Goal: Transaction & Acquisition: Purchase product/service

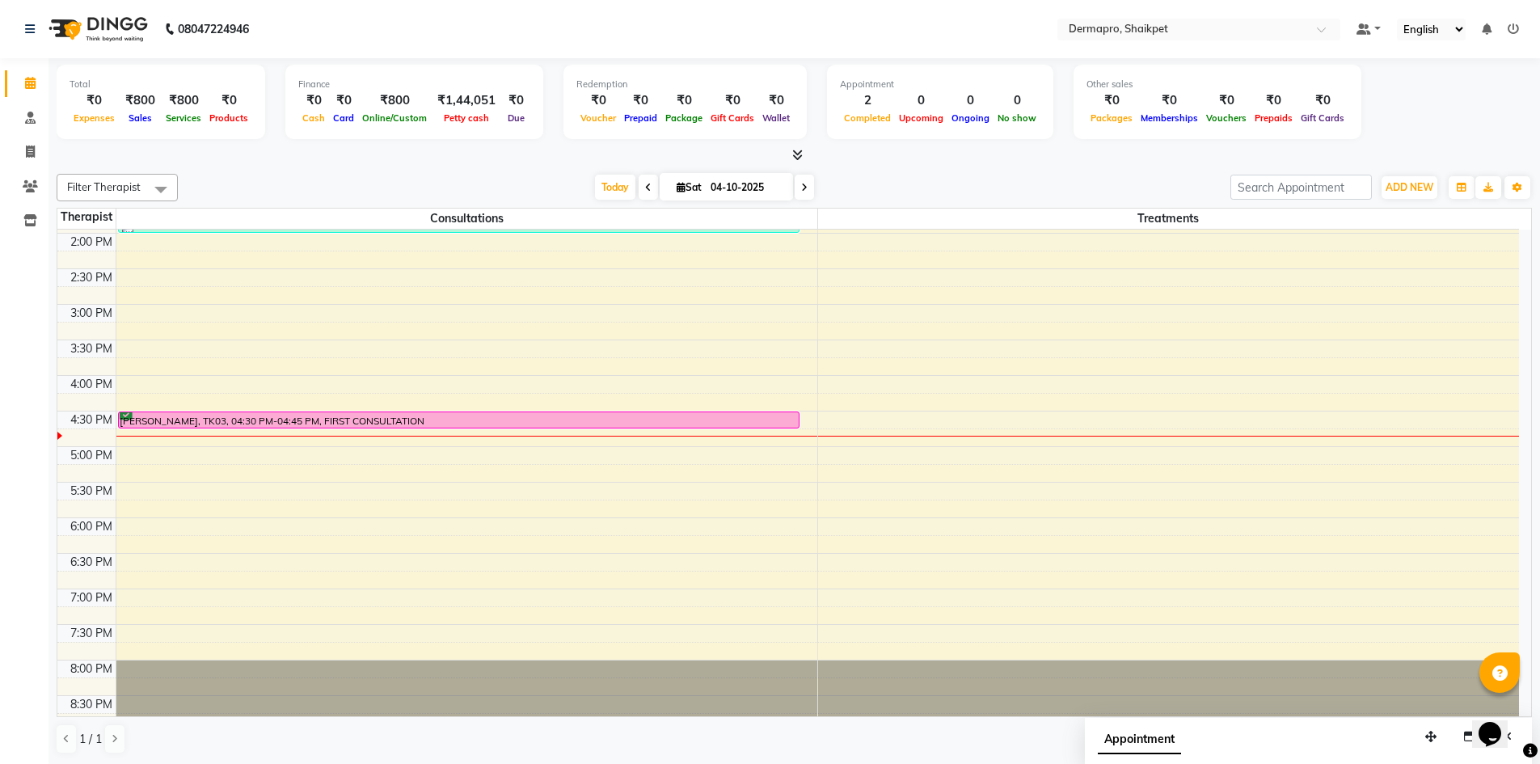
scroll to position [437, 0]
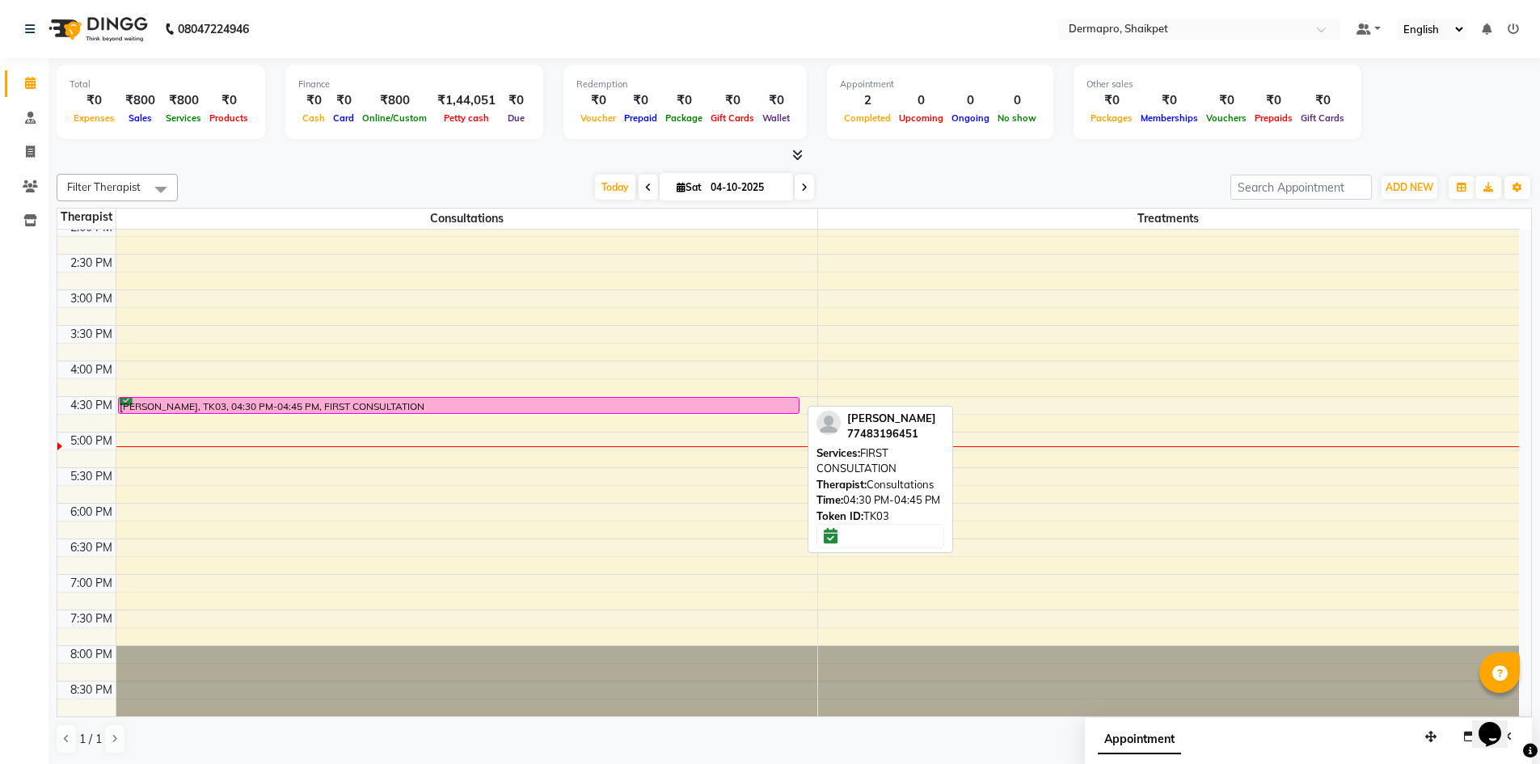
click at [635, 407] on div "[PERSON_NAME], TK03, 04:30 PM-04:45 PM, FIRST CONSULTATION" at bounding box center [459, 405] width 680 height 15
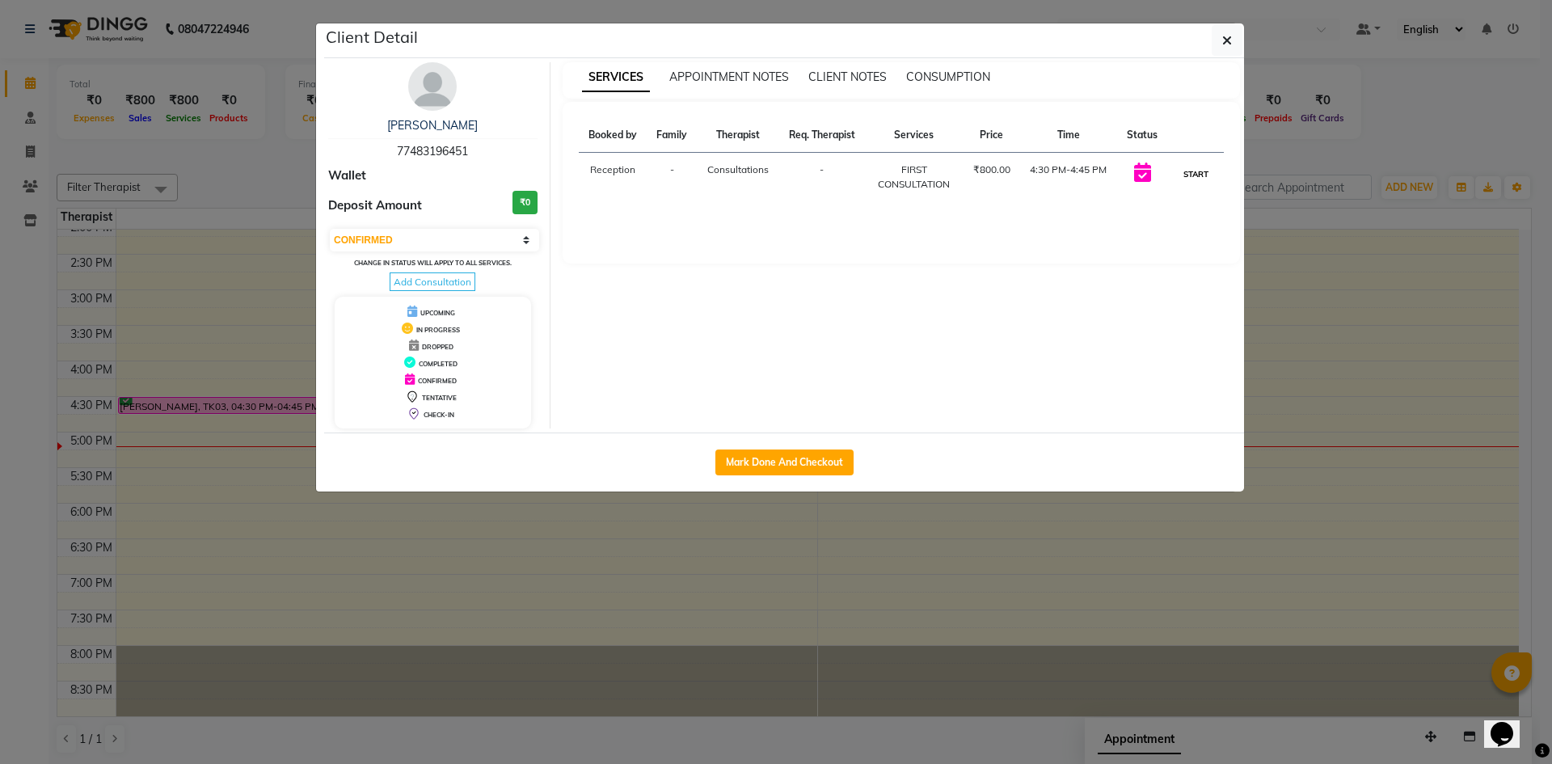
click at [1192, 172] on button "START" at bounding box center [1196, 174] width 33 height 20
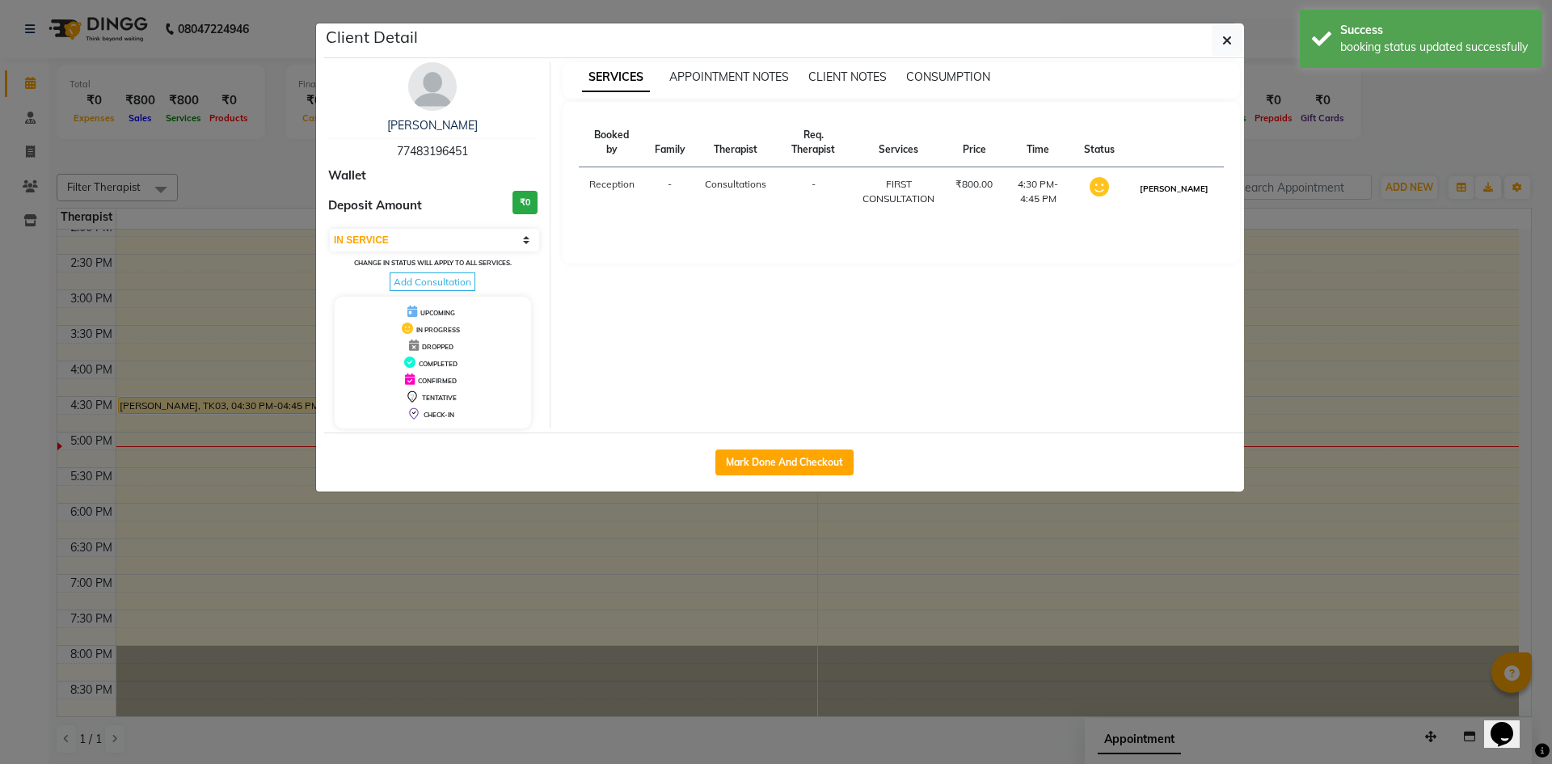
click at [1191, 189] on button "[PERSON_NAME]" at bounding box center [1174, 189] width 77 height 20
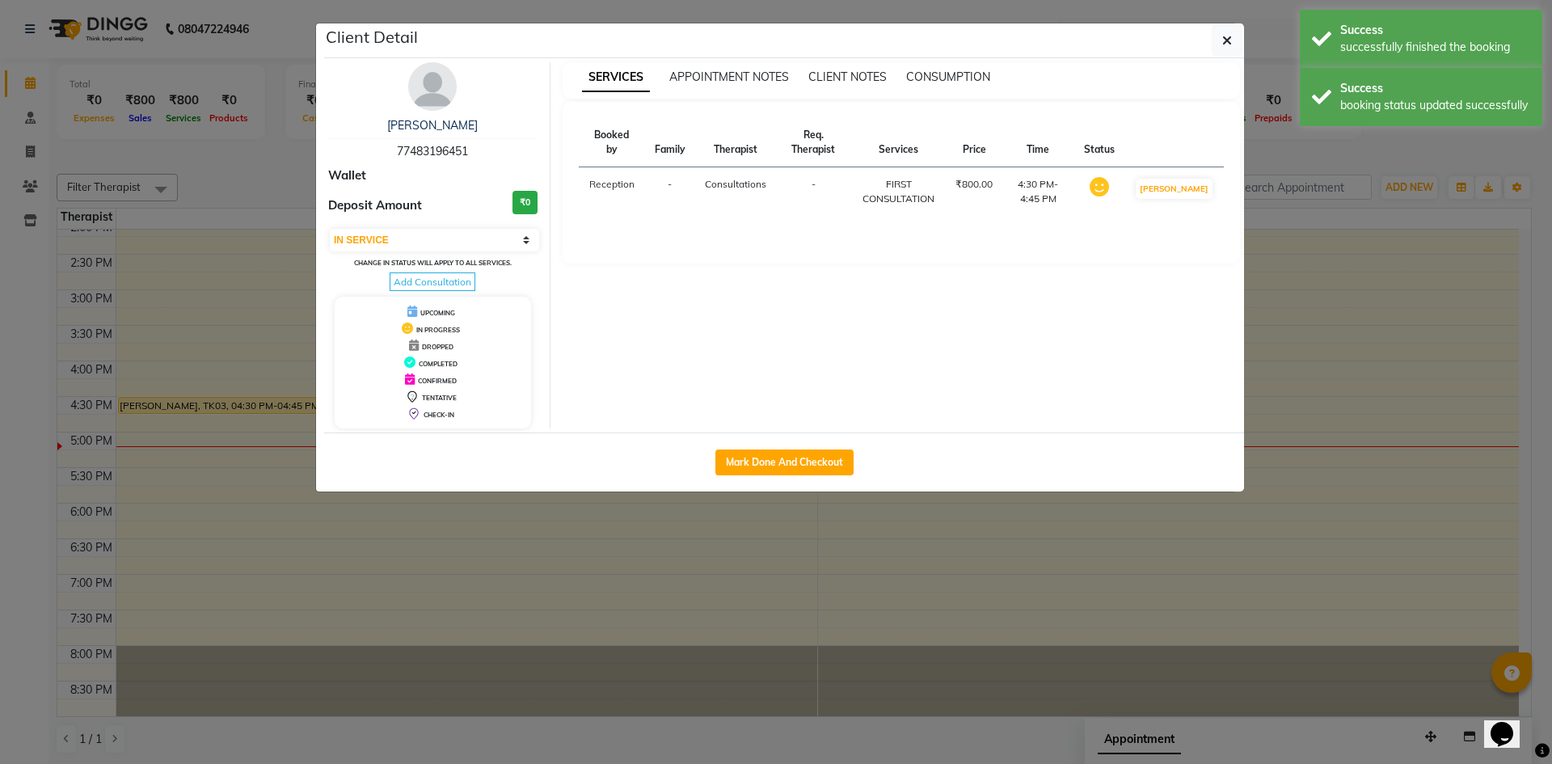
select select "3"
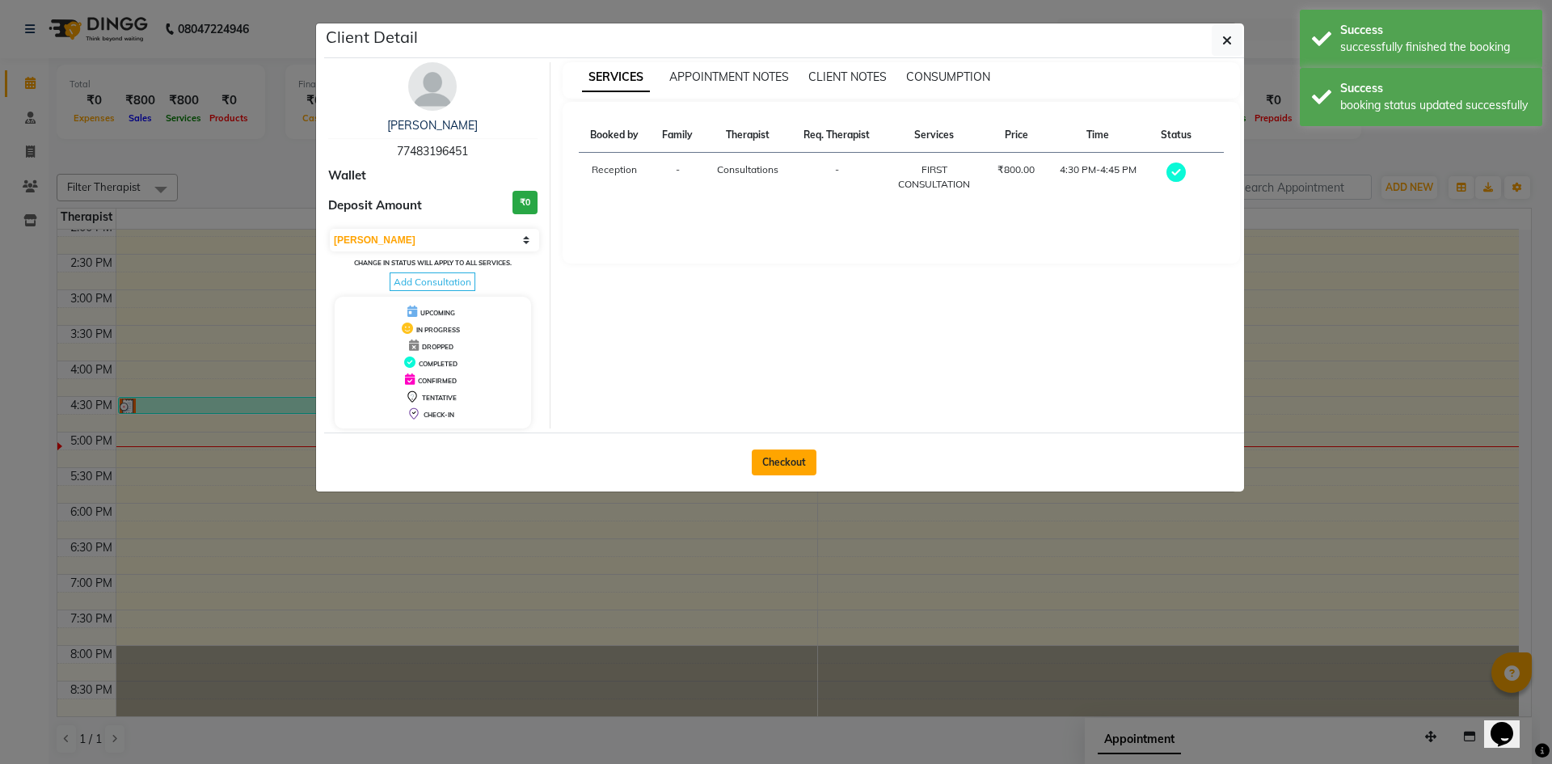
click at [794, 456] on button "Checkout" at bounding box center [784, 463] width 65 height 26
select select "service"
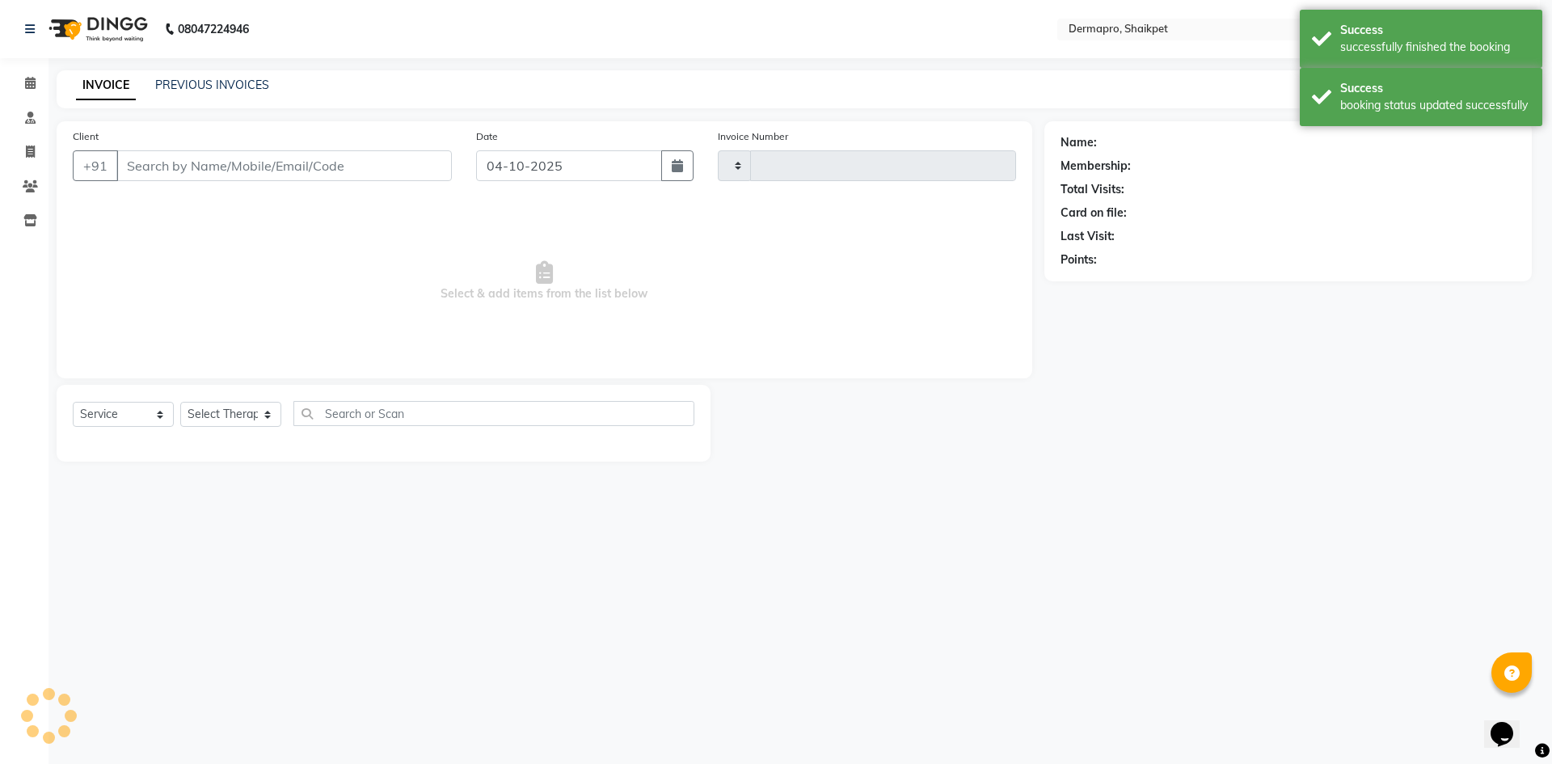
type input "0415"
select select "5996"
type input "77*******51"
select select "43026"
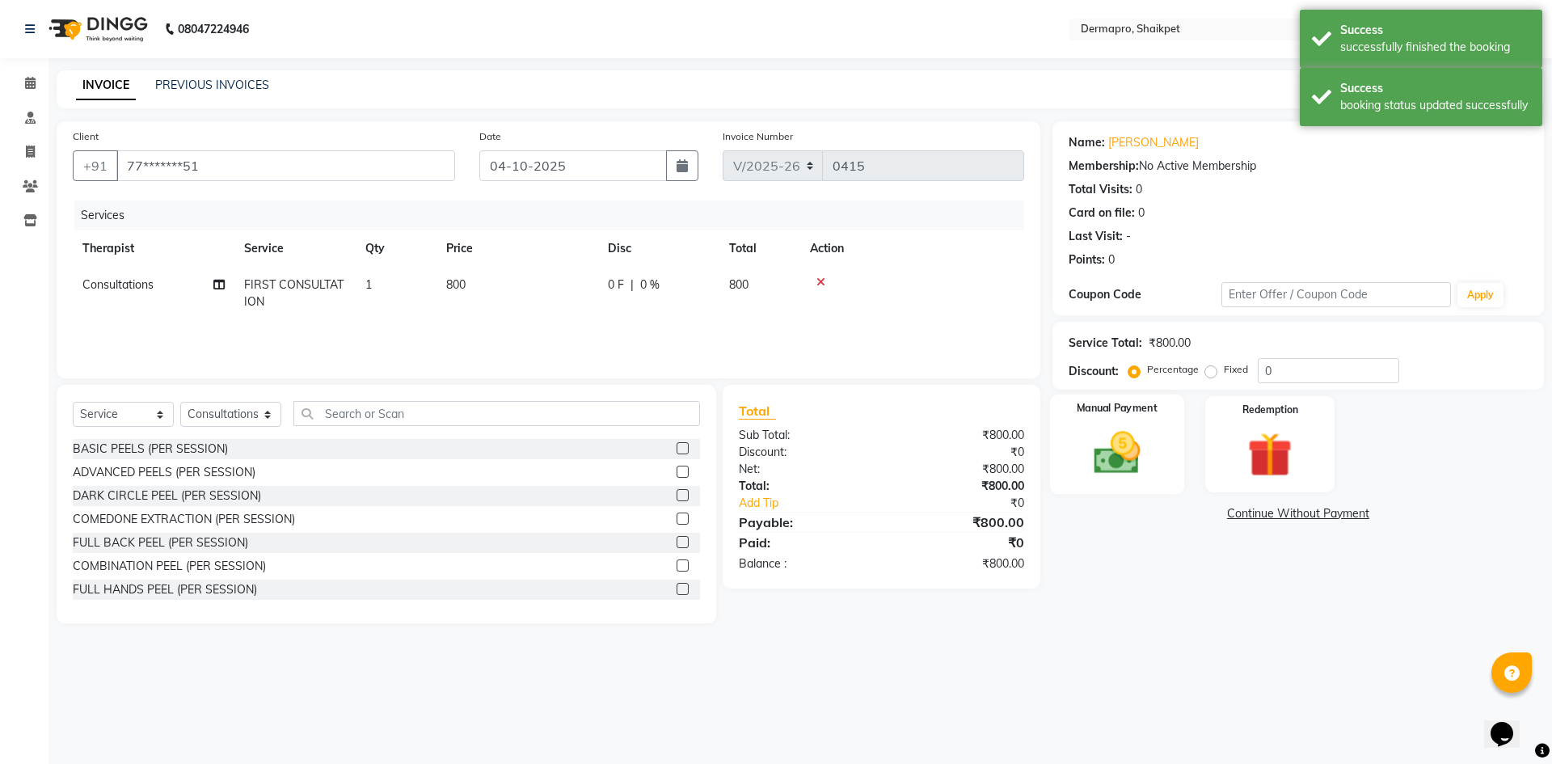
click at [1121, 439] on img at bounding box center [1116, 452] width 75 height 53
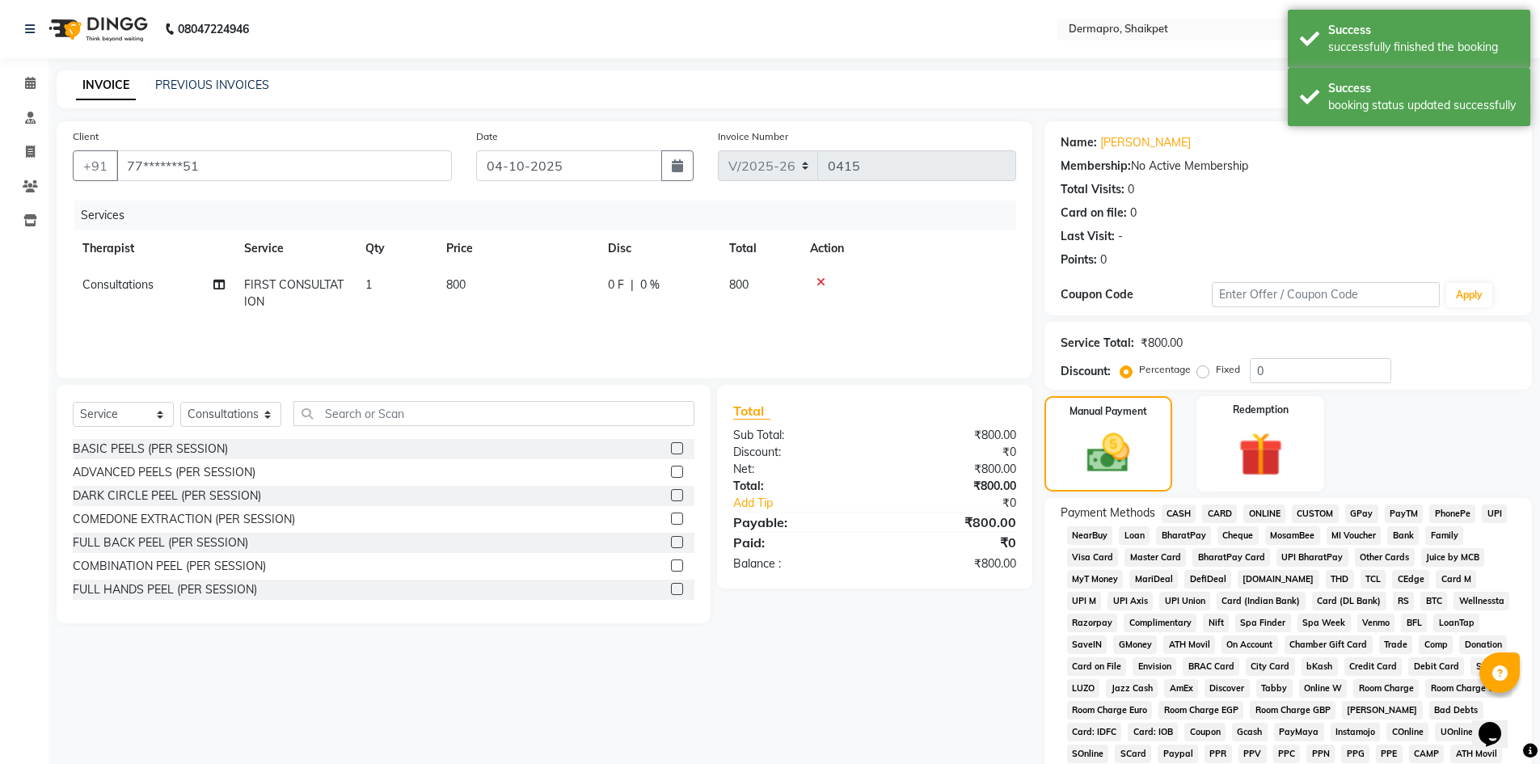
click at [1454, 508] on span "PhonePe" at bounding box center [1452, 514] width 46 height 19
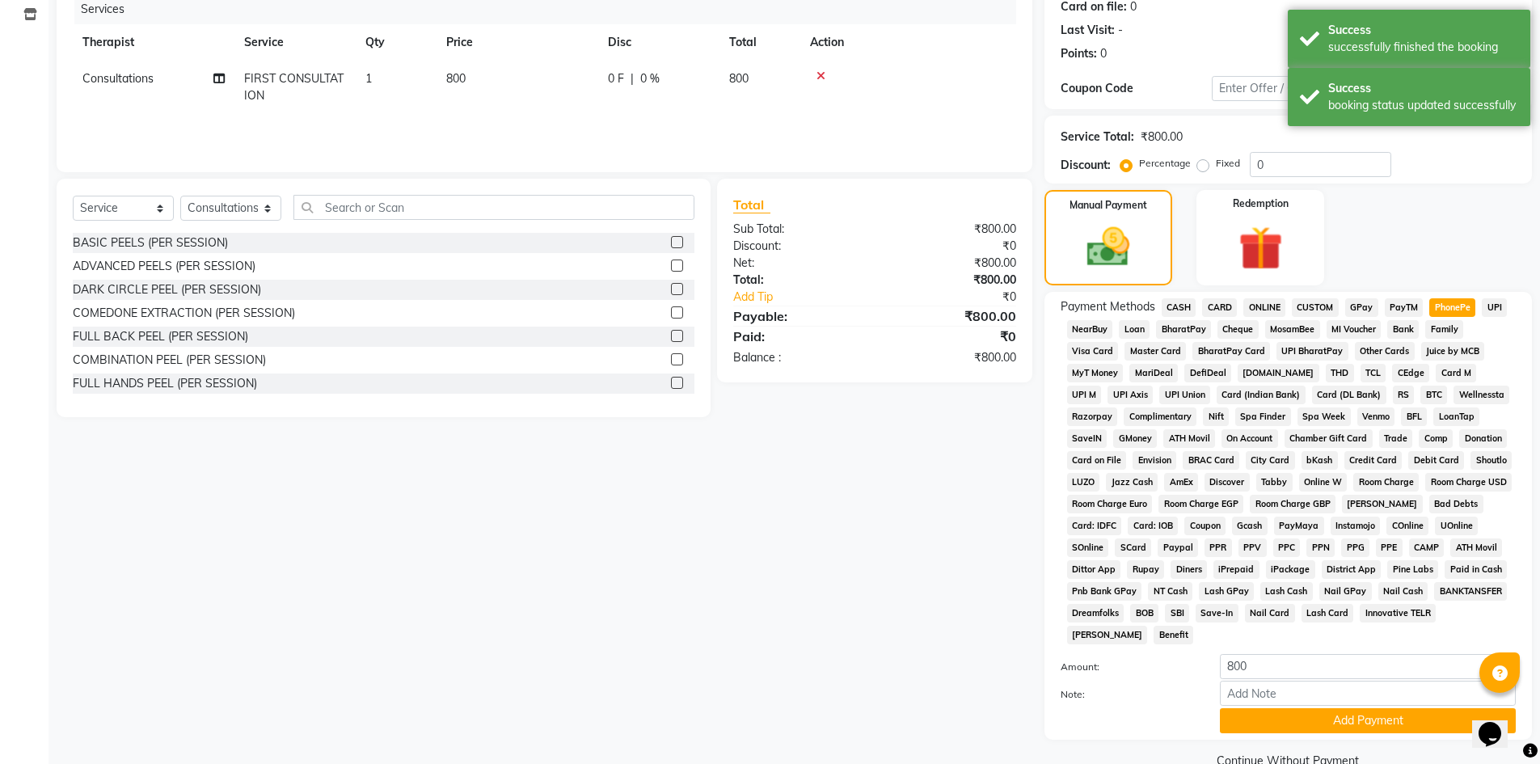
scroll to position [219, 0]
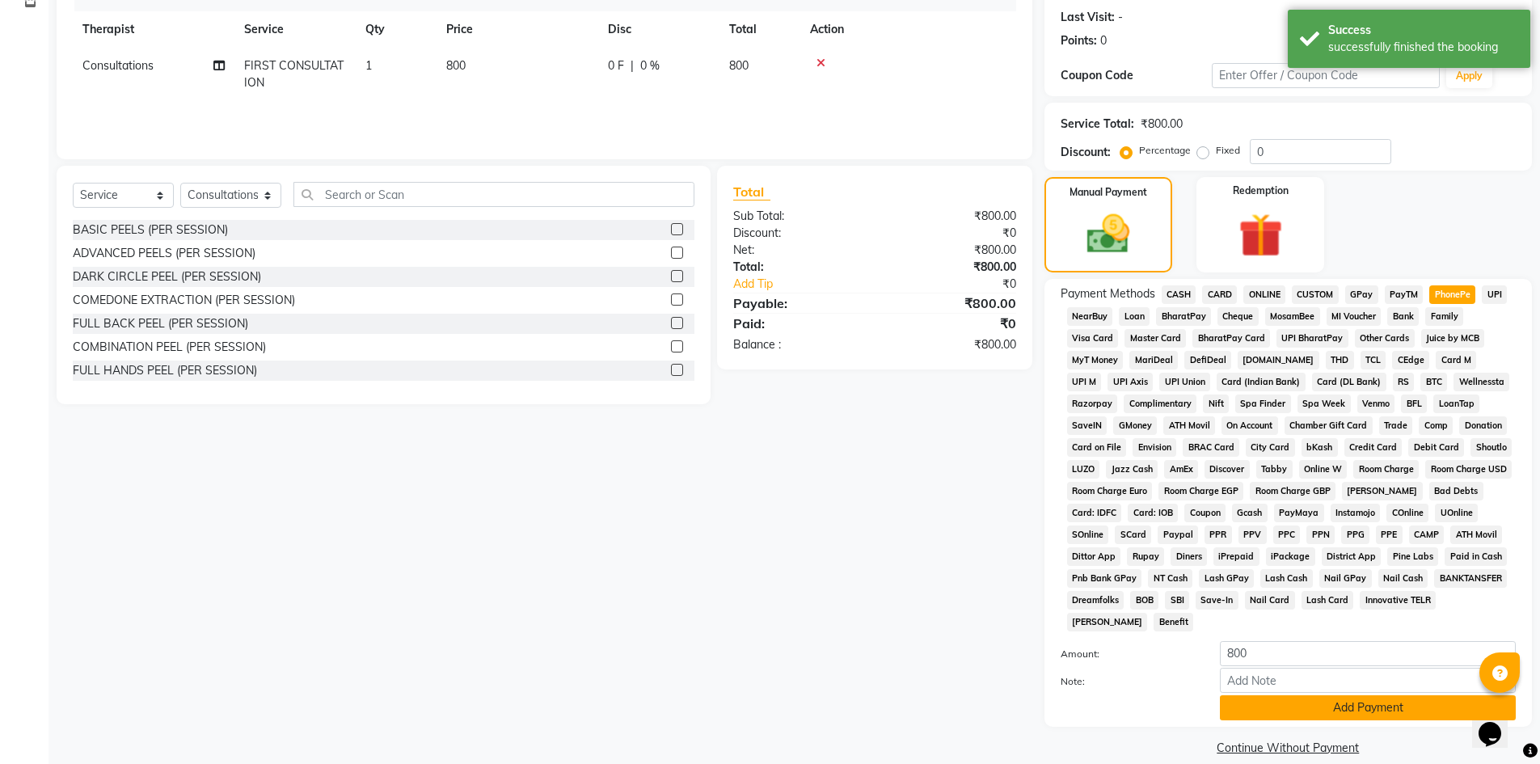
click at [1353, 707] on button "Add Payment" at bounding box center [1368, 707] width 296 height 25
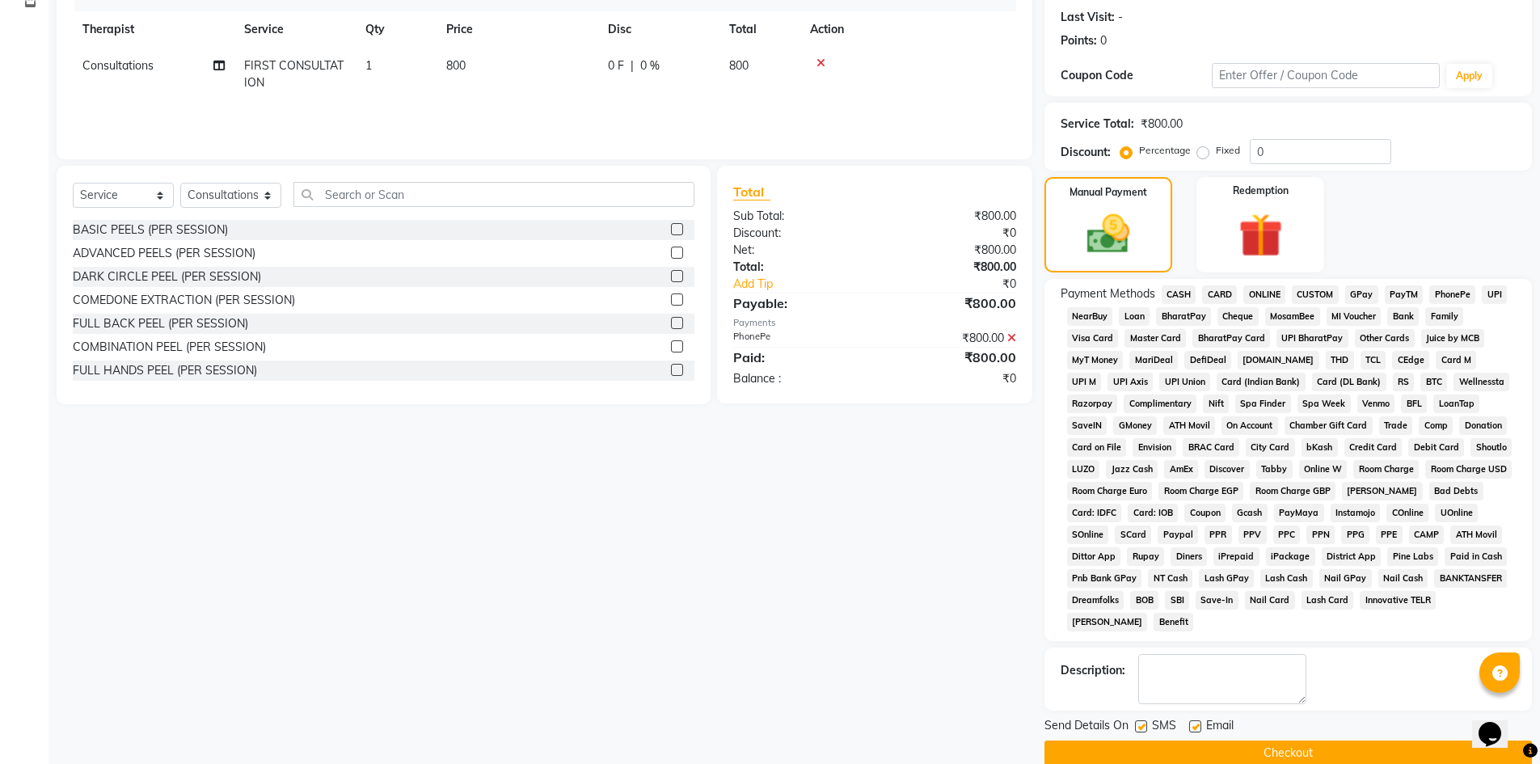
click at [1289, 754] on button "Checkout" at bounding box center [1289, 753] width 488 height 25
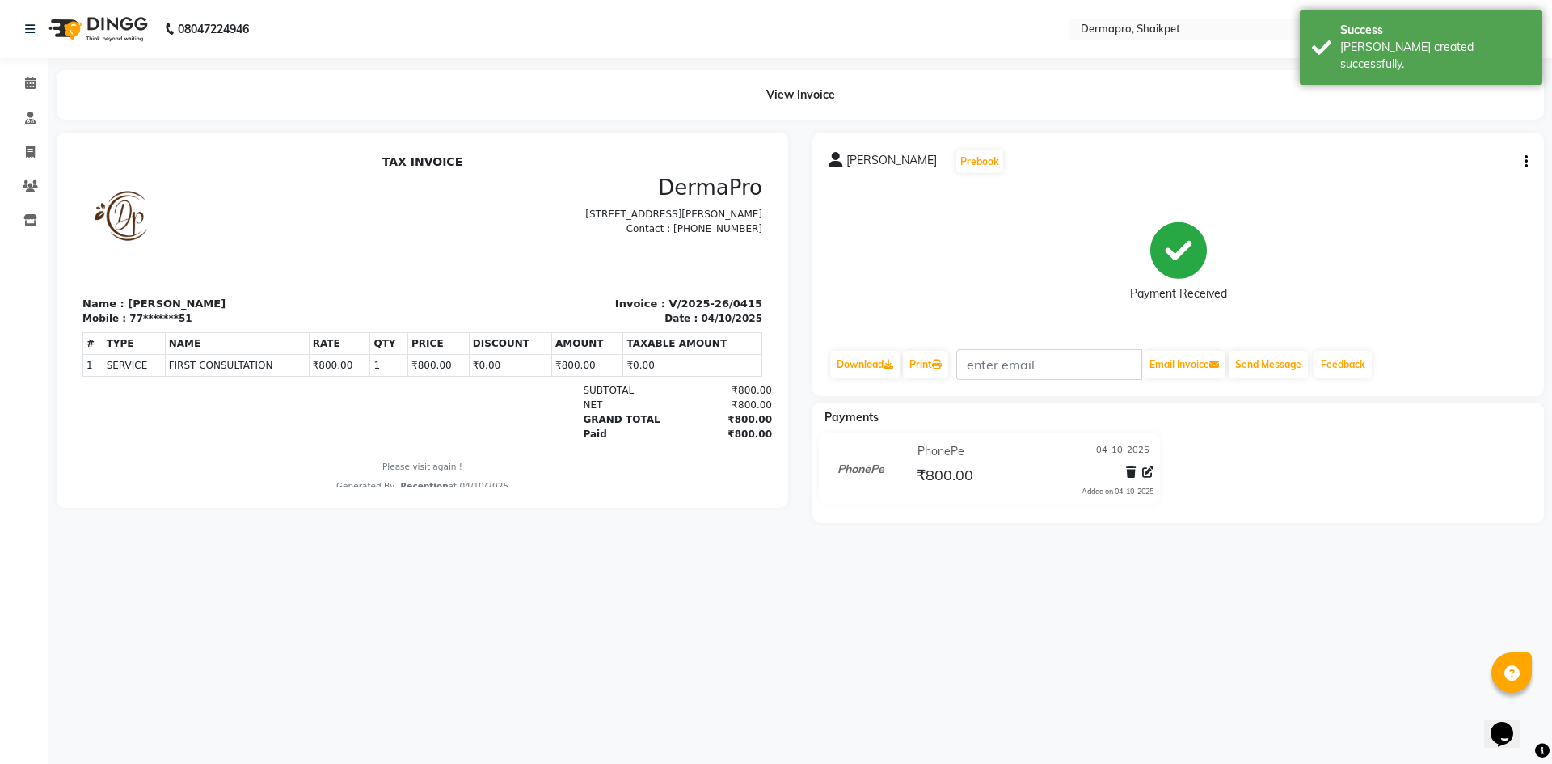
select select "5996"
select select "service"
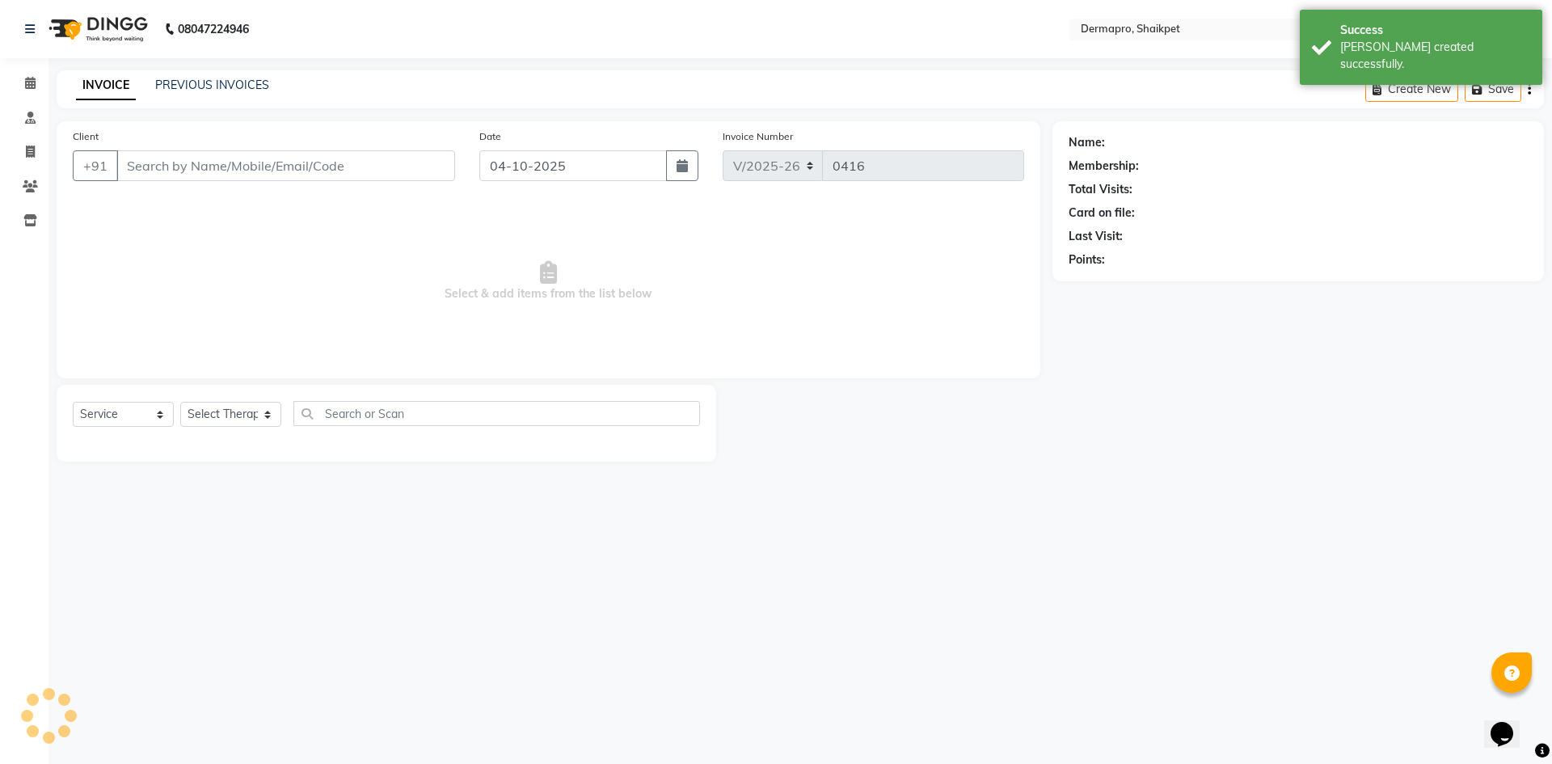
type input "77*******51"
select select "43026"
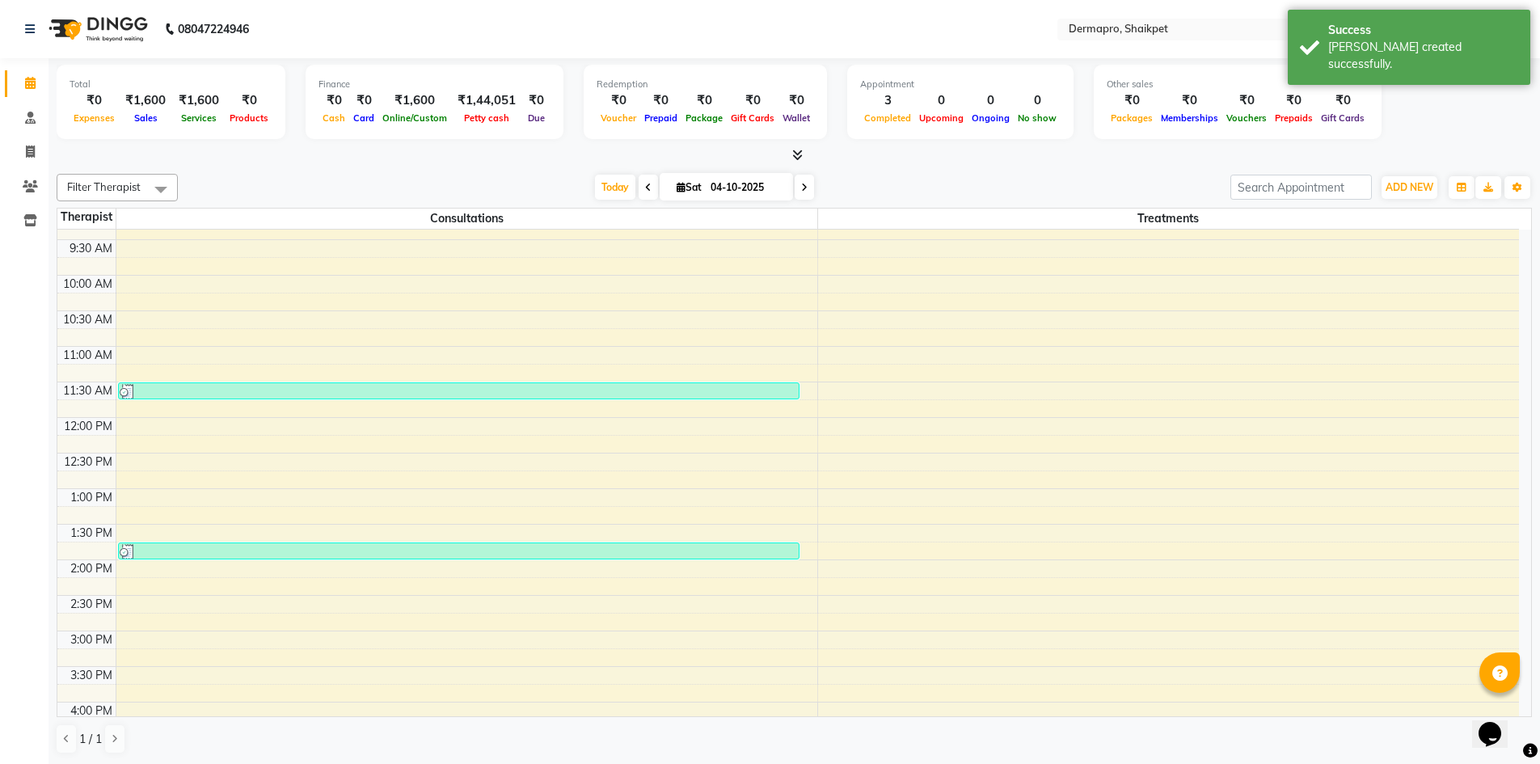
scroll to position [109, 0]
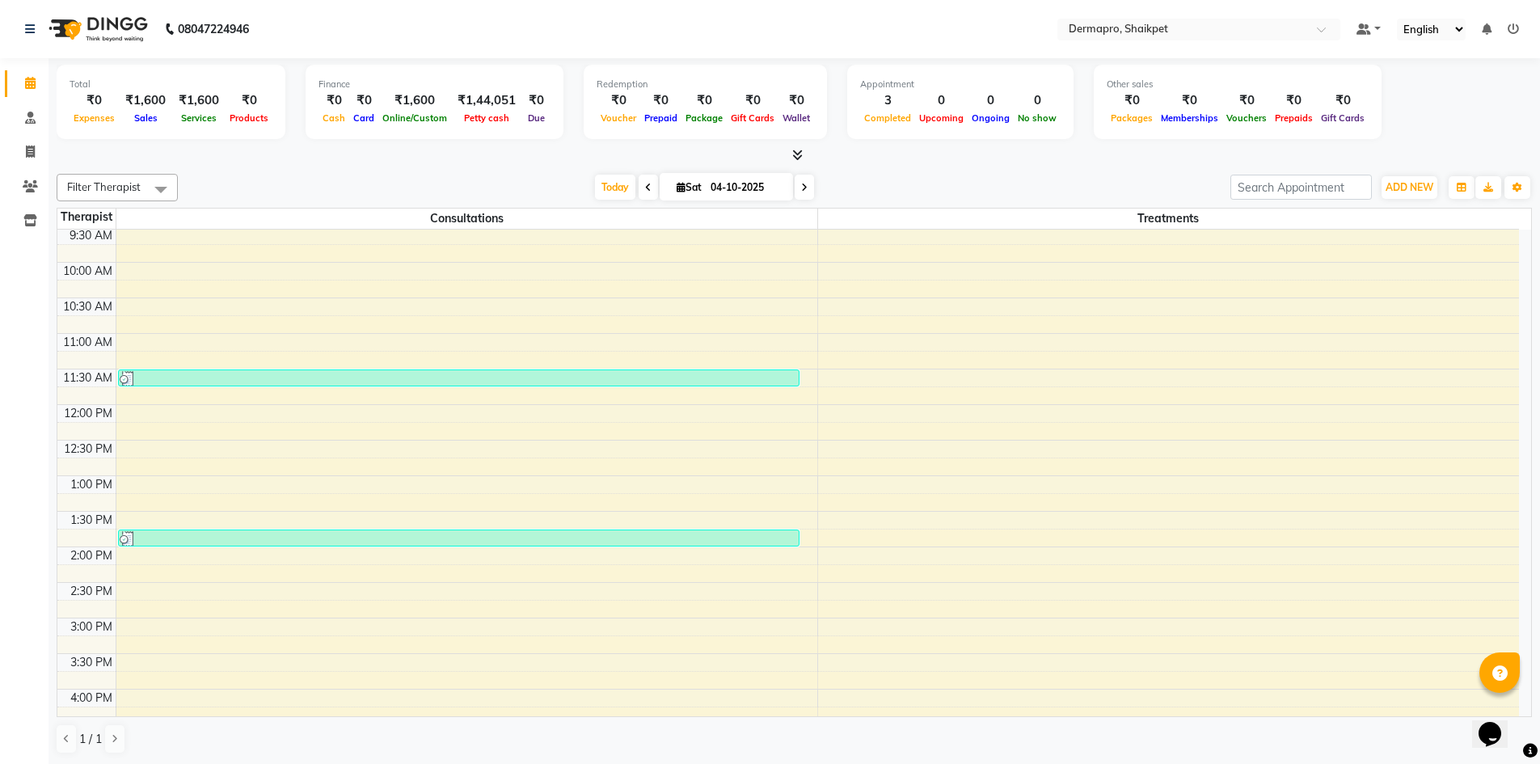
click at [677, 187] on icon at bounding box center [681, 187] width 9 height 11
select select "10"
select select "2025"
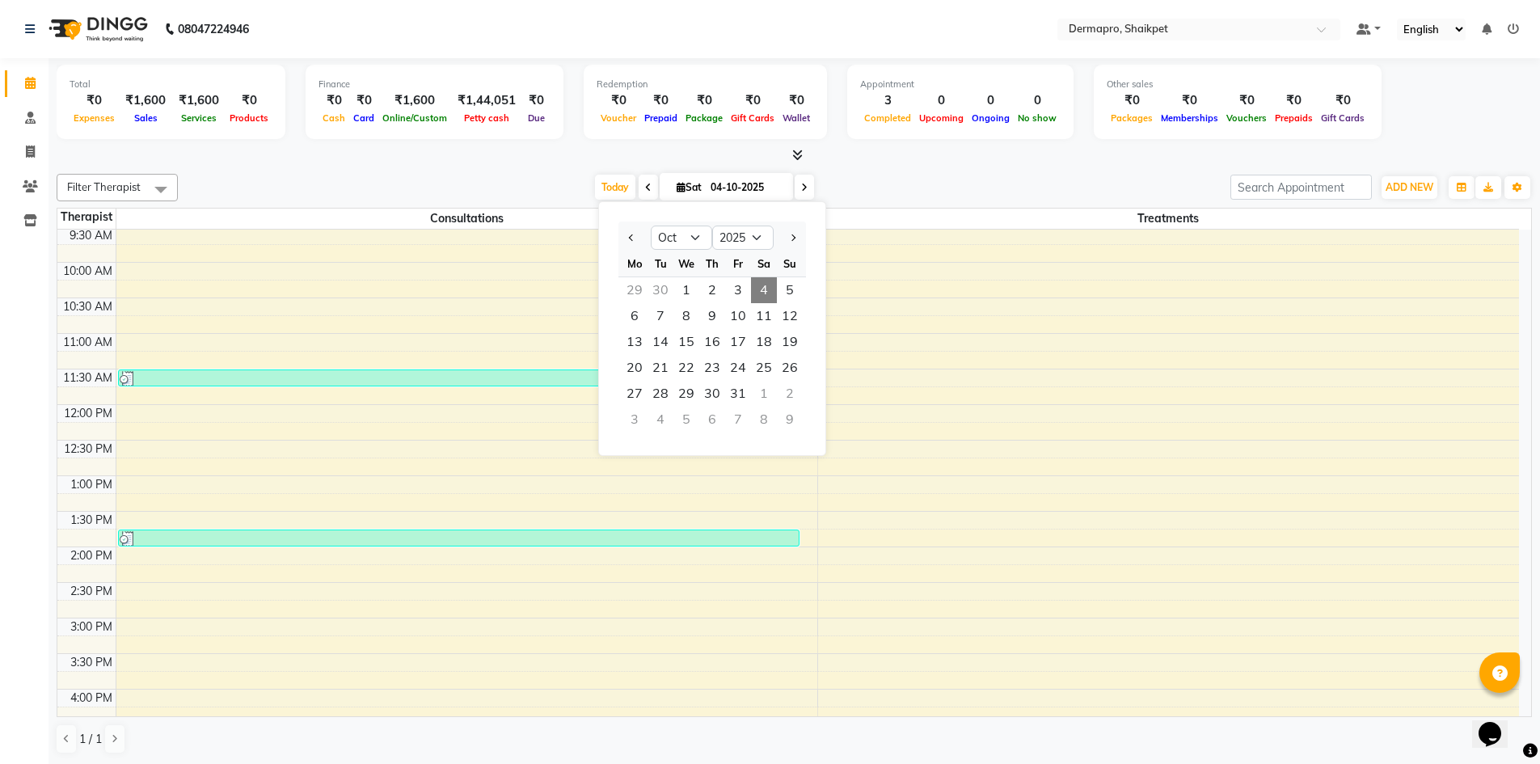
click at [801, 181] on span at bounding box center [804, 187] width 19 height 25
type input "05-10-2025"
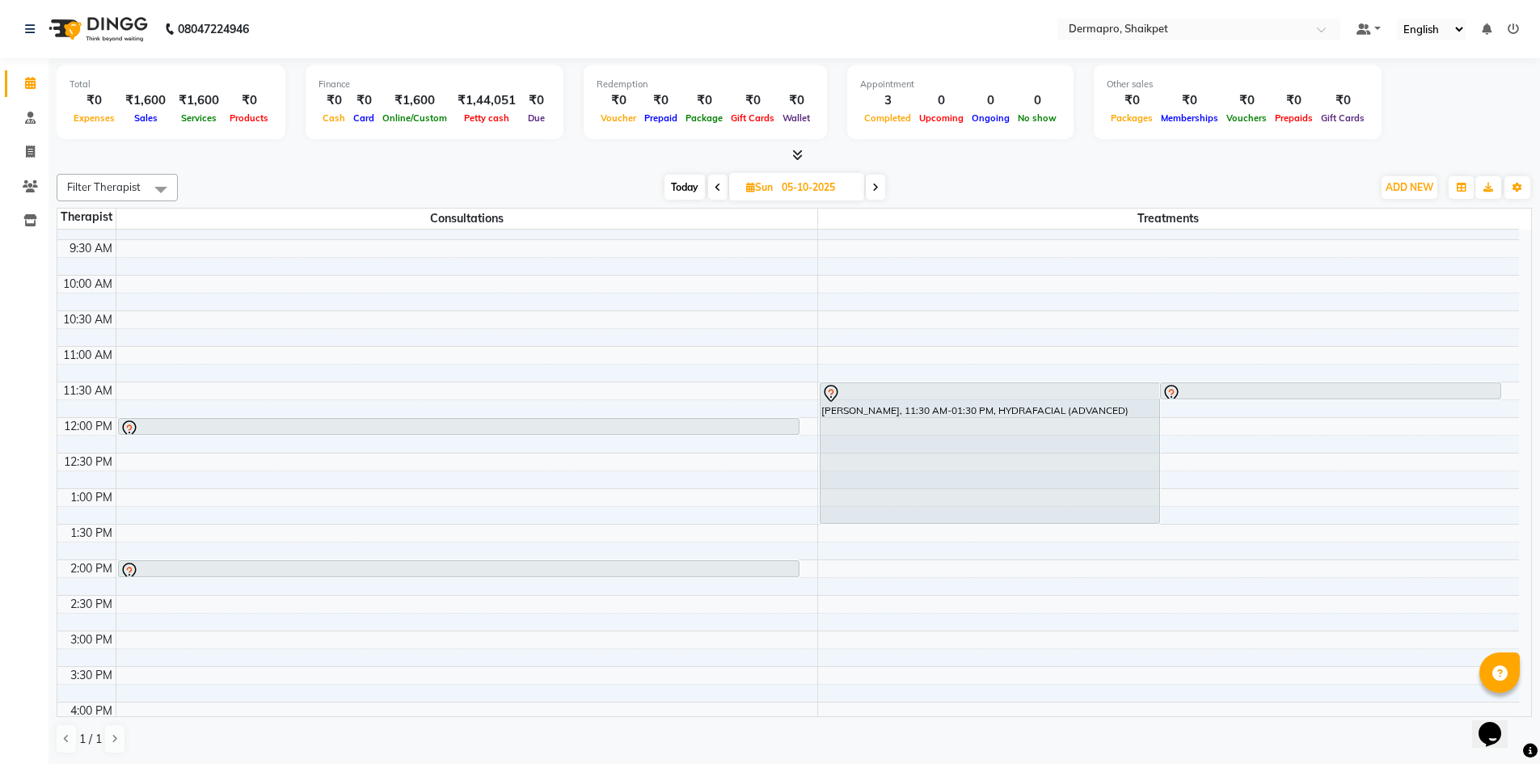
scroll to position [95, 0]
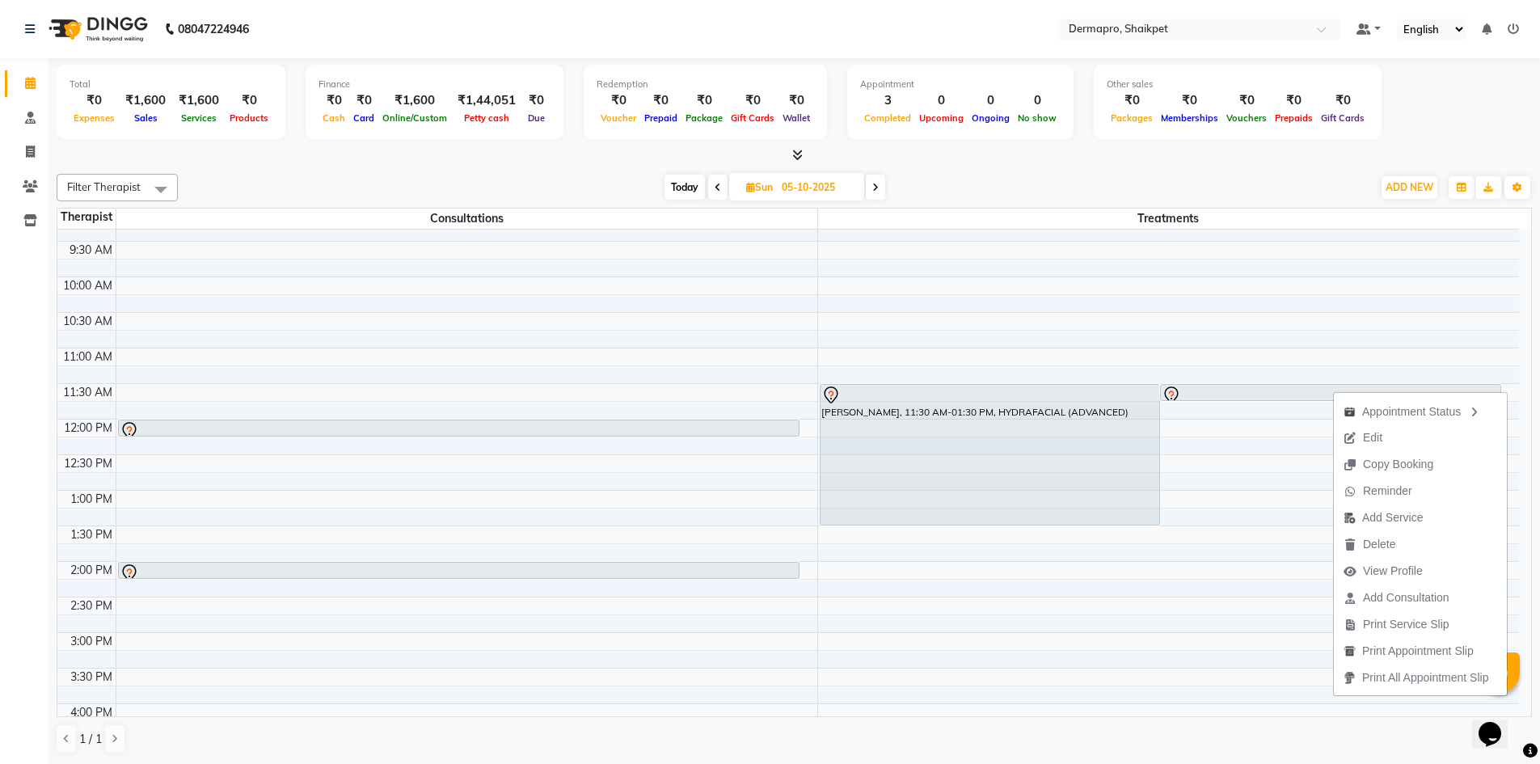
click at [1333, 391] on div "Appointment Status Edit Copy Booking Reminder Add Service [GEOGRAPHIC_DATA] Vie…" at bounding box center [1420, 544] width 175 height 306
click at [1475, 324] on div "8:00 AM 8:30 AM 9:00 AM 9:30 AM 10:00 AM 10:30 AM 11:00 AM 11:30 AM 12:00 PM 12…" at bounding box center [788, 597] width 1462 height 924
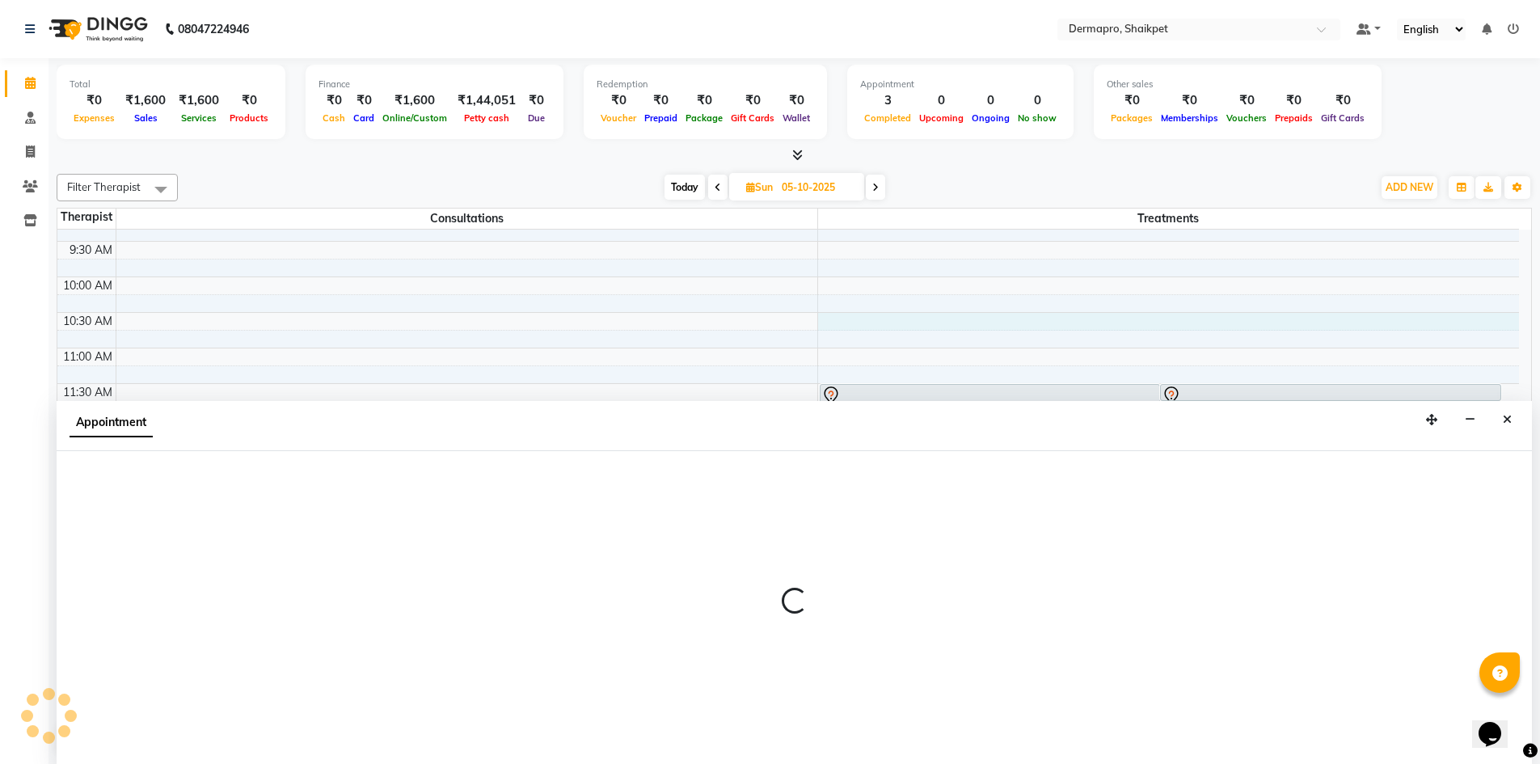
scroll to position [1, 0]
select select "43027"
select select "630"
select select "tentative"
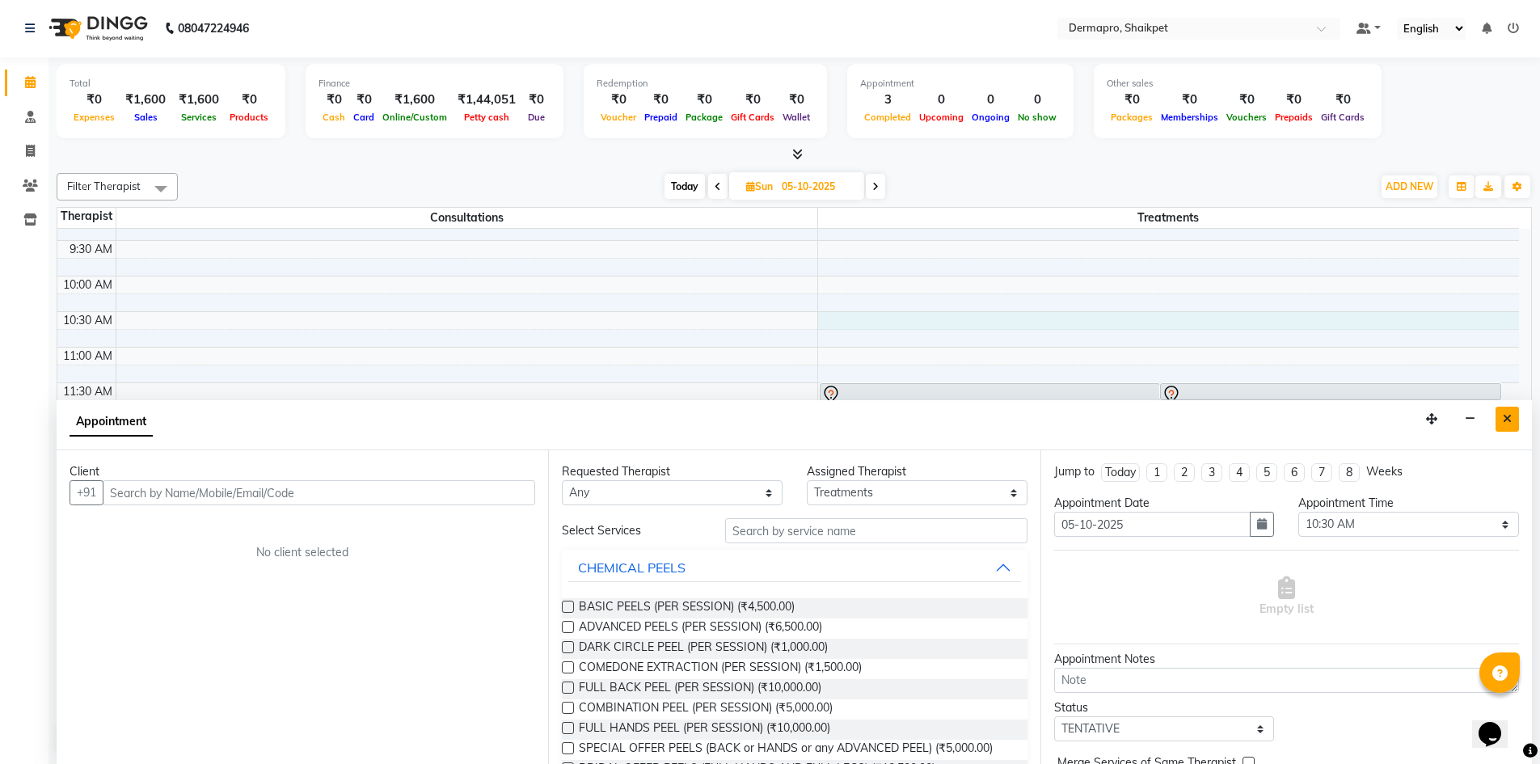
click at [1512, 415] on button "Close" at bounding box center [1507, 419] width 23 height 25
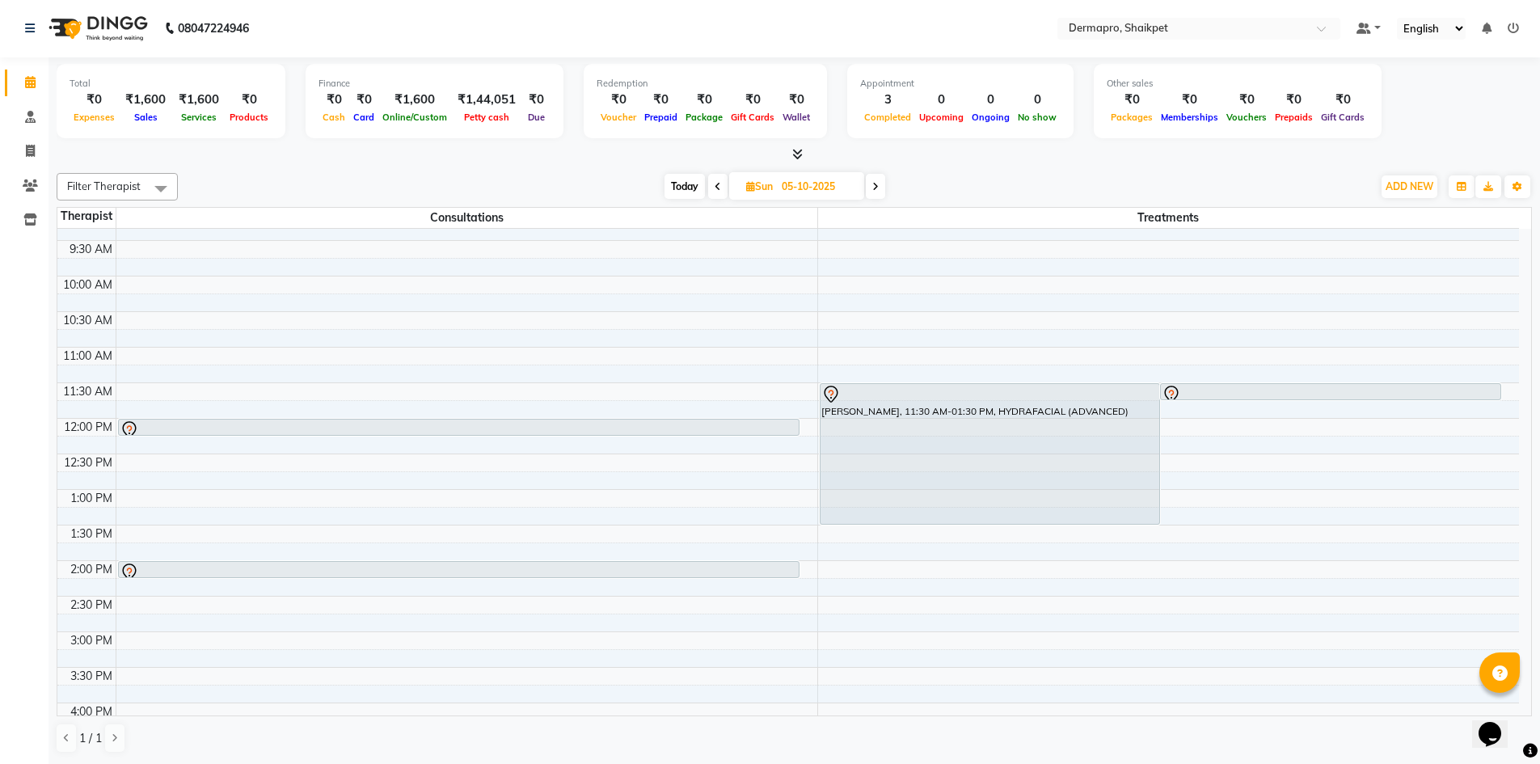
scroll to position [0, 0]
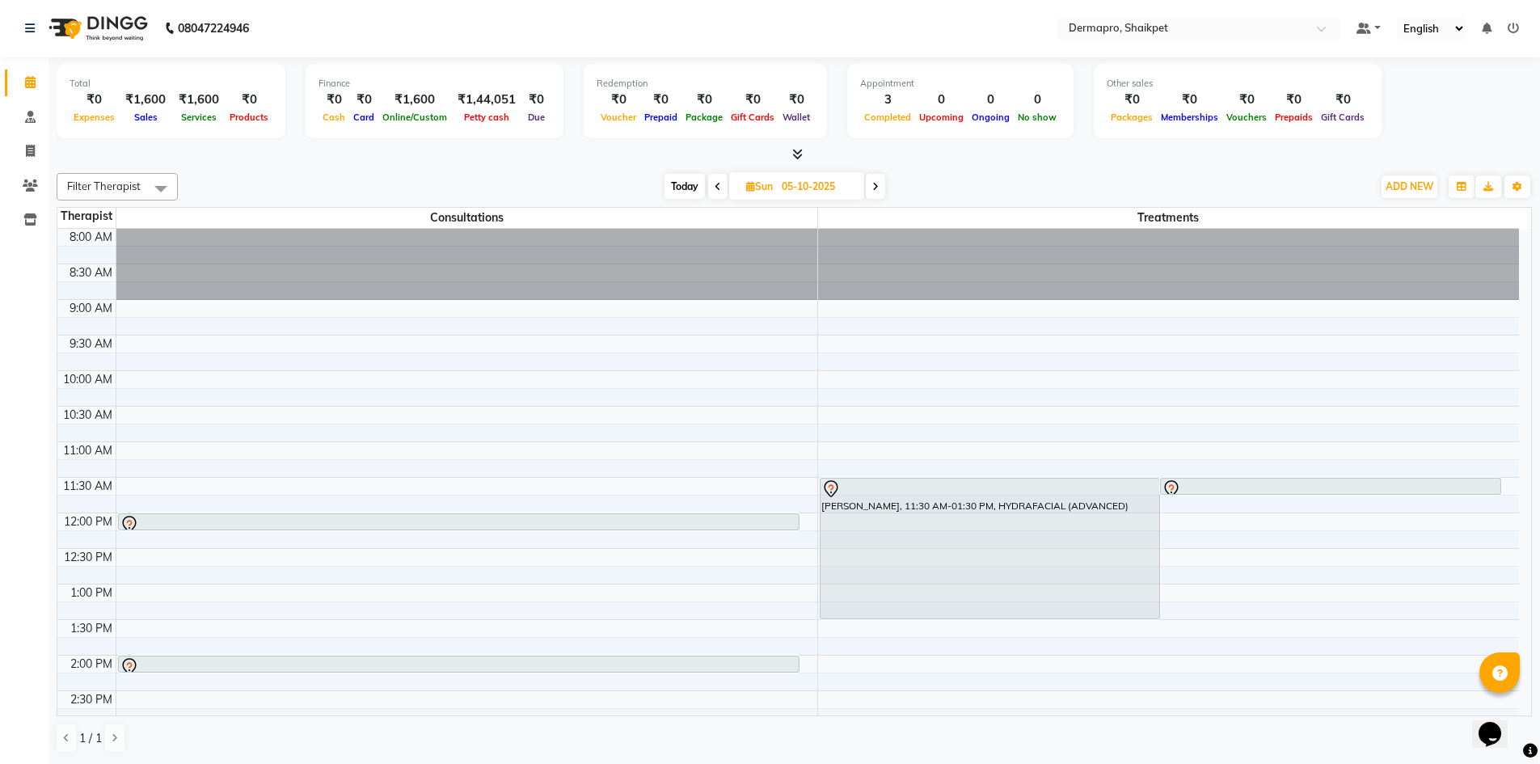
click at [717, 182] on icon at bounding box center [718, 187] width 6 height 10
type input "04-10-2025"
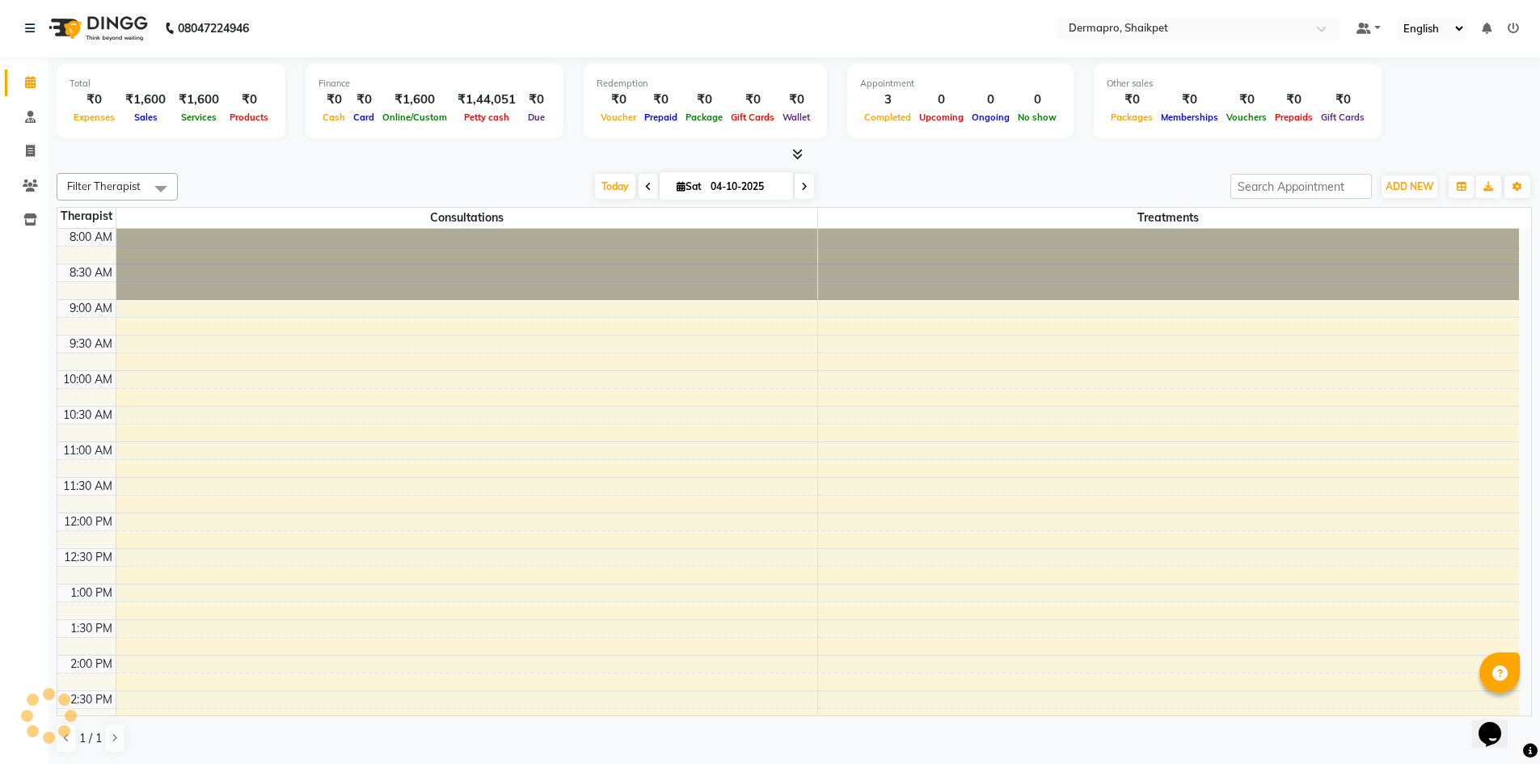
scroll to position [437, 0]
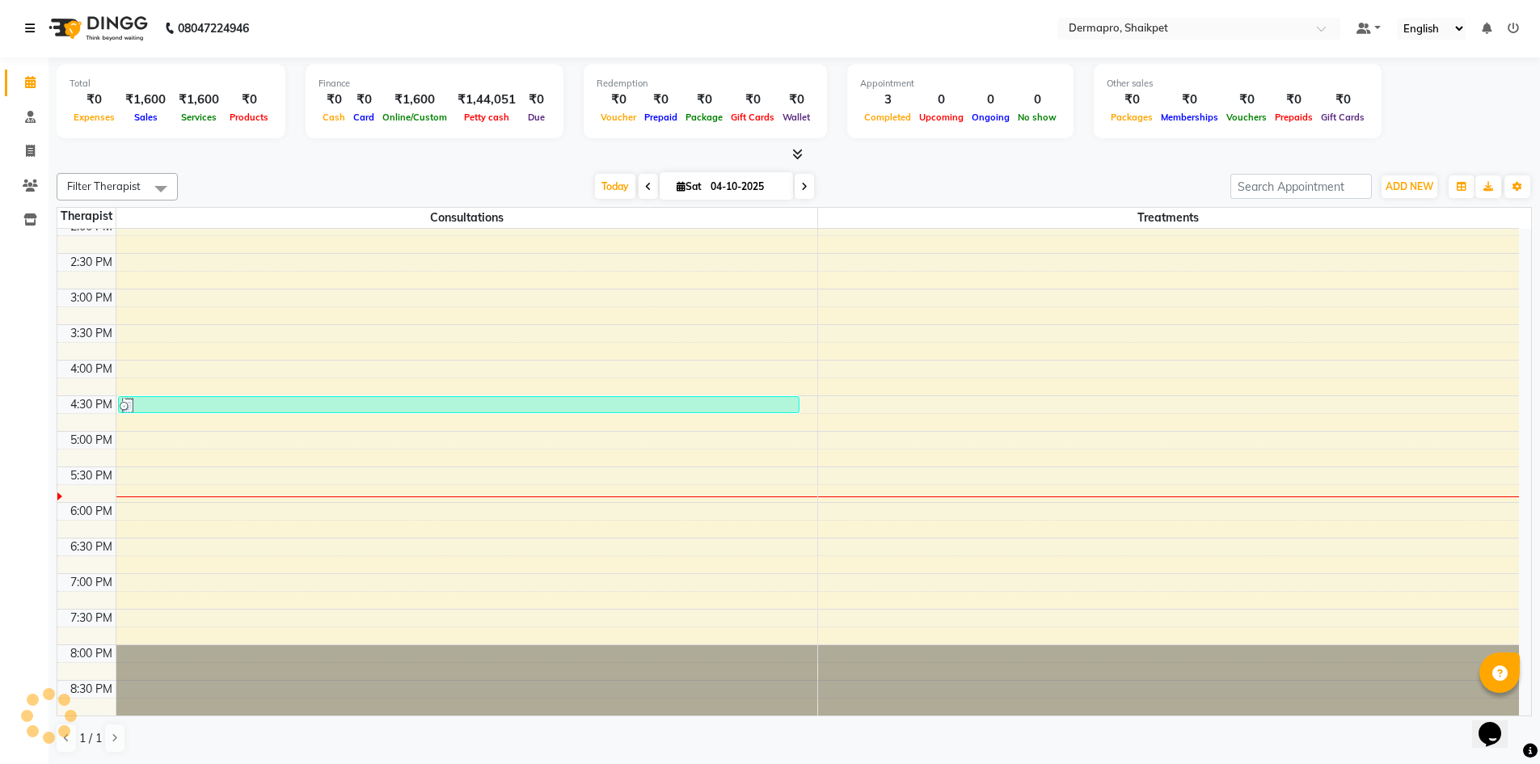
click at [32, 25] on icon at bounding box center [30, 28] width 10 height 11
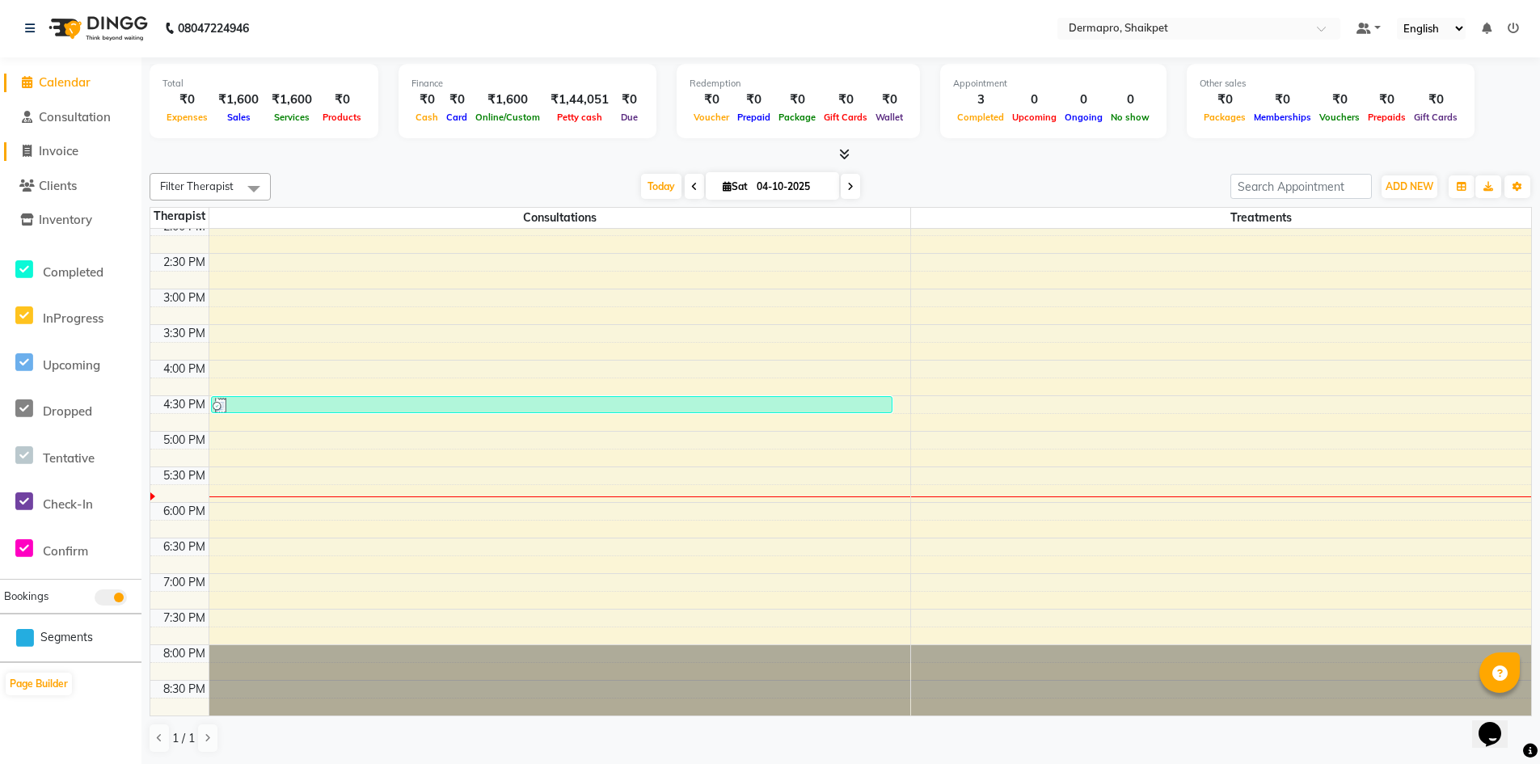
drag, startPoint x: 51, startPoint y: 179, endPoint x: 108, endPoint y: 157, distance: 60.7
click at [110, 154] on link "Invoice" at bounding box center [70, 151] width 133 height 19
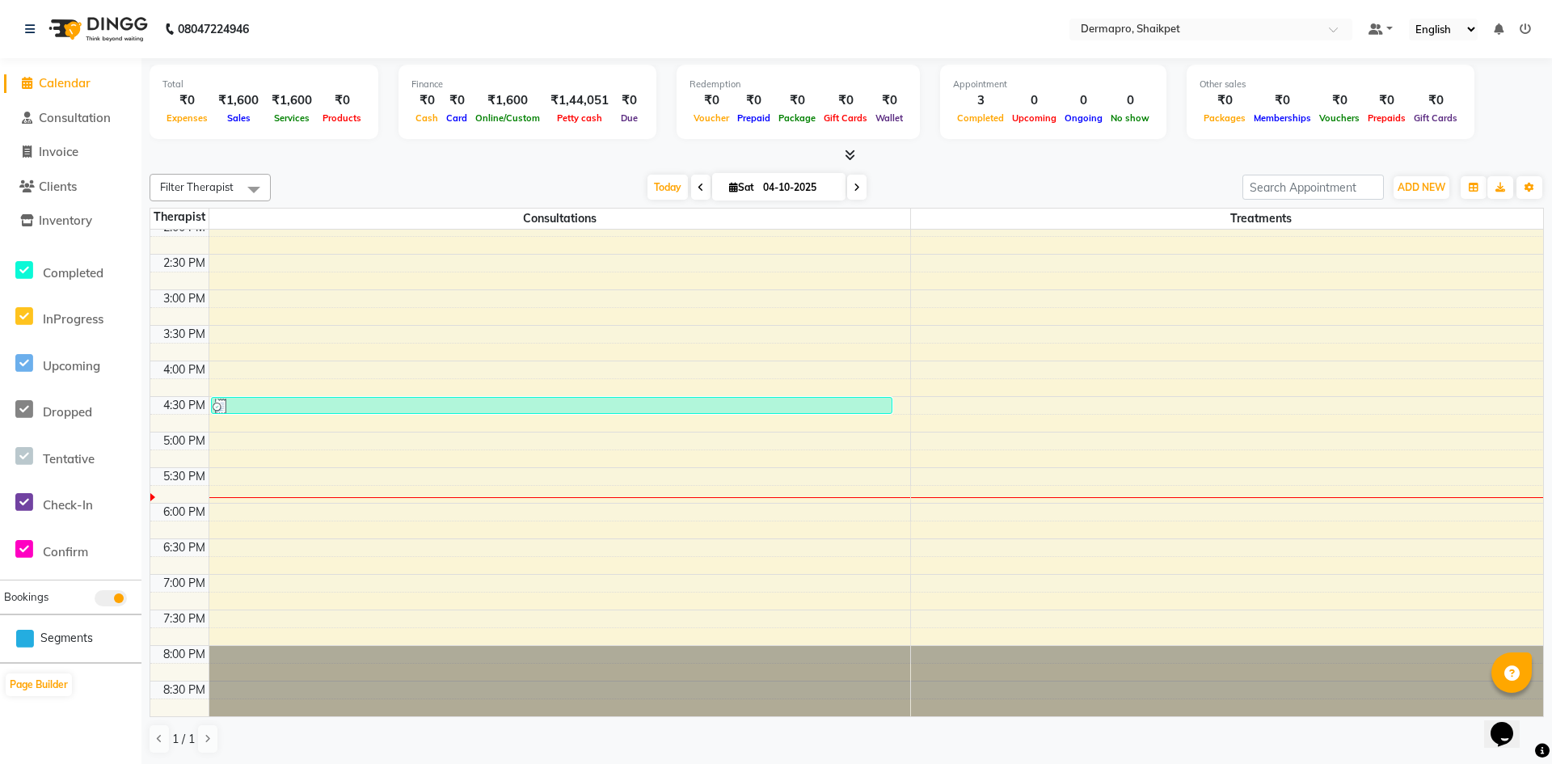
select select "service"
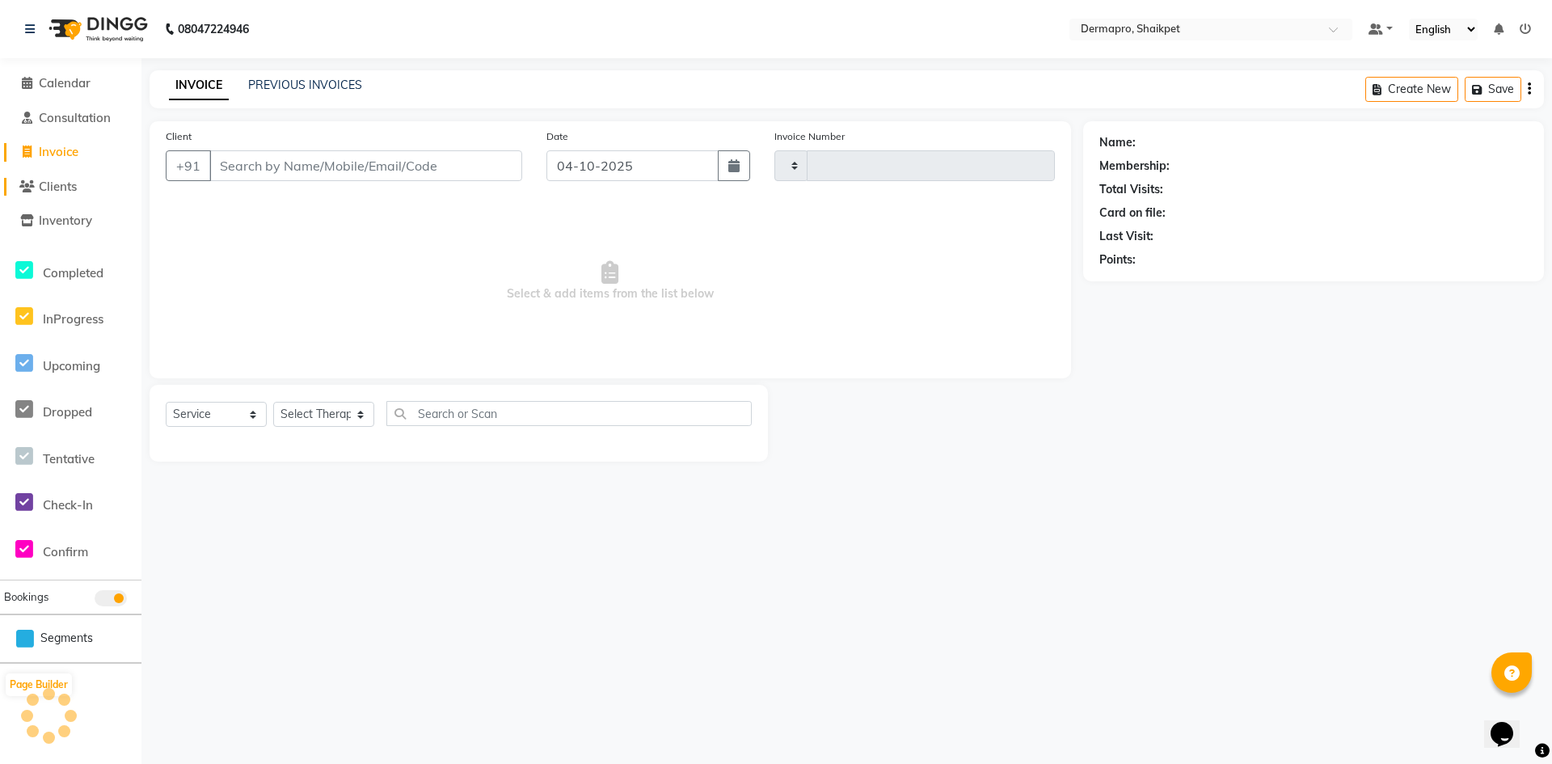
type input "0416"
select select "5996"
click at [63, 184] on span "Clients" at bounding box center [58, 186] width 38 height 15
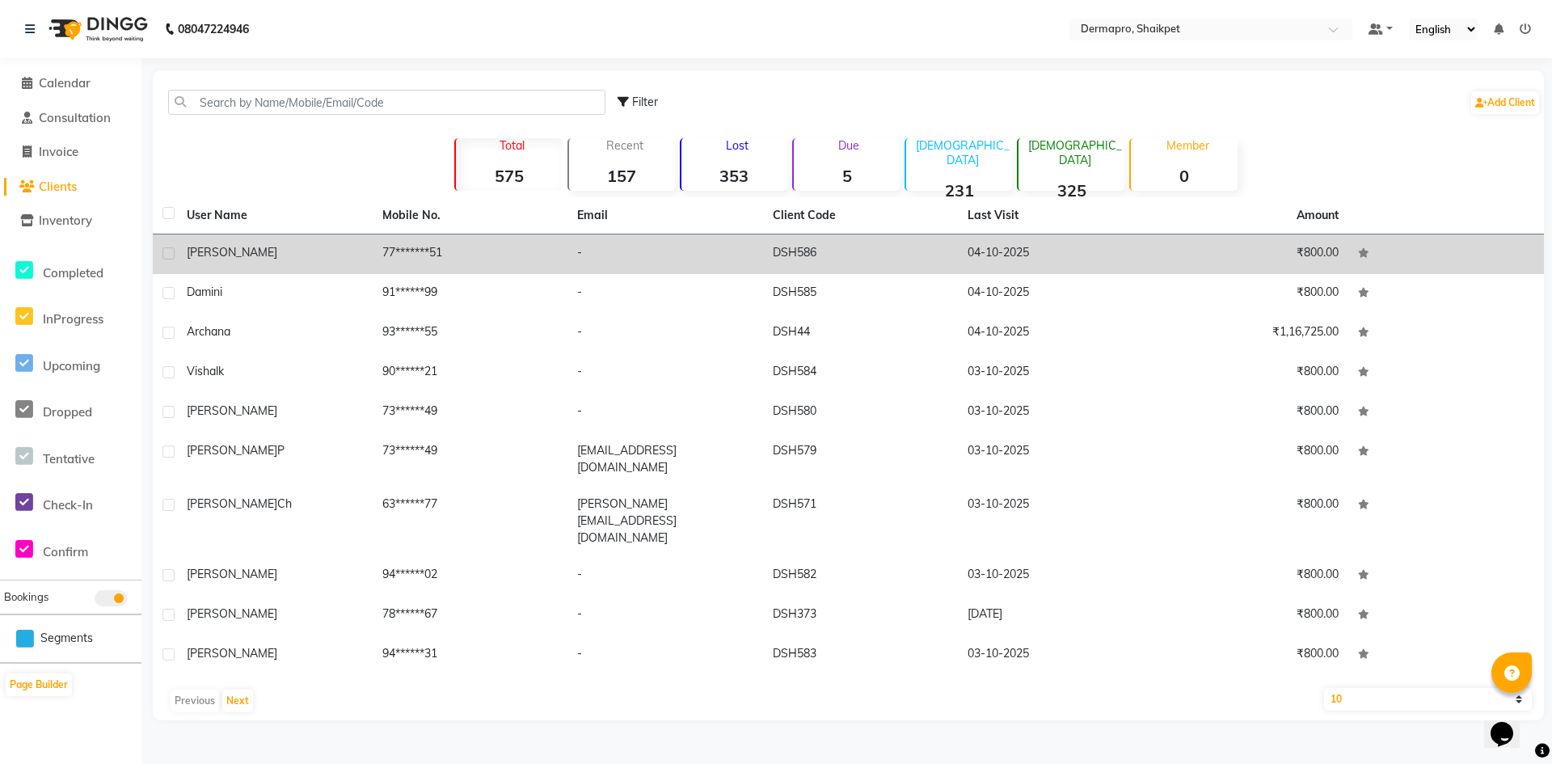
click at [489, 250] on td "77*******51" at bounding box center [471, 254] width 196 height 40
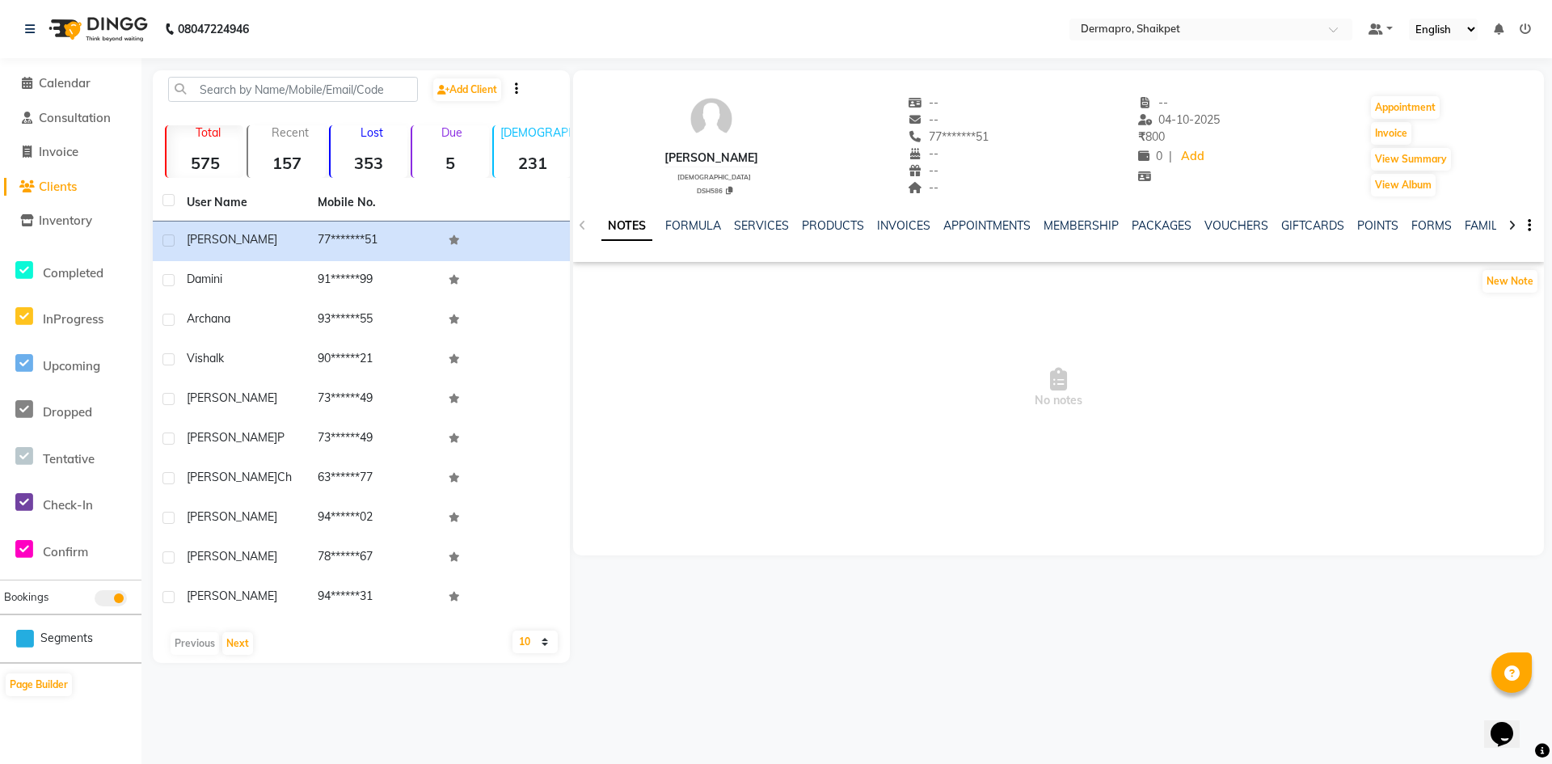
click at [1523, 24] on icon at bounding box center [1525, 28] width 11 height 11
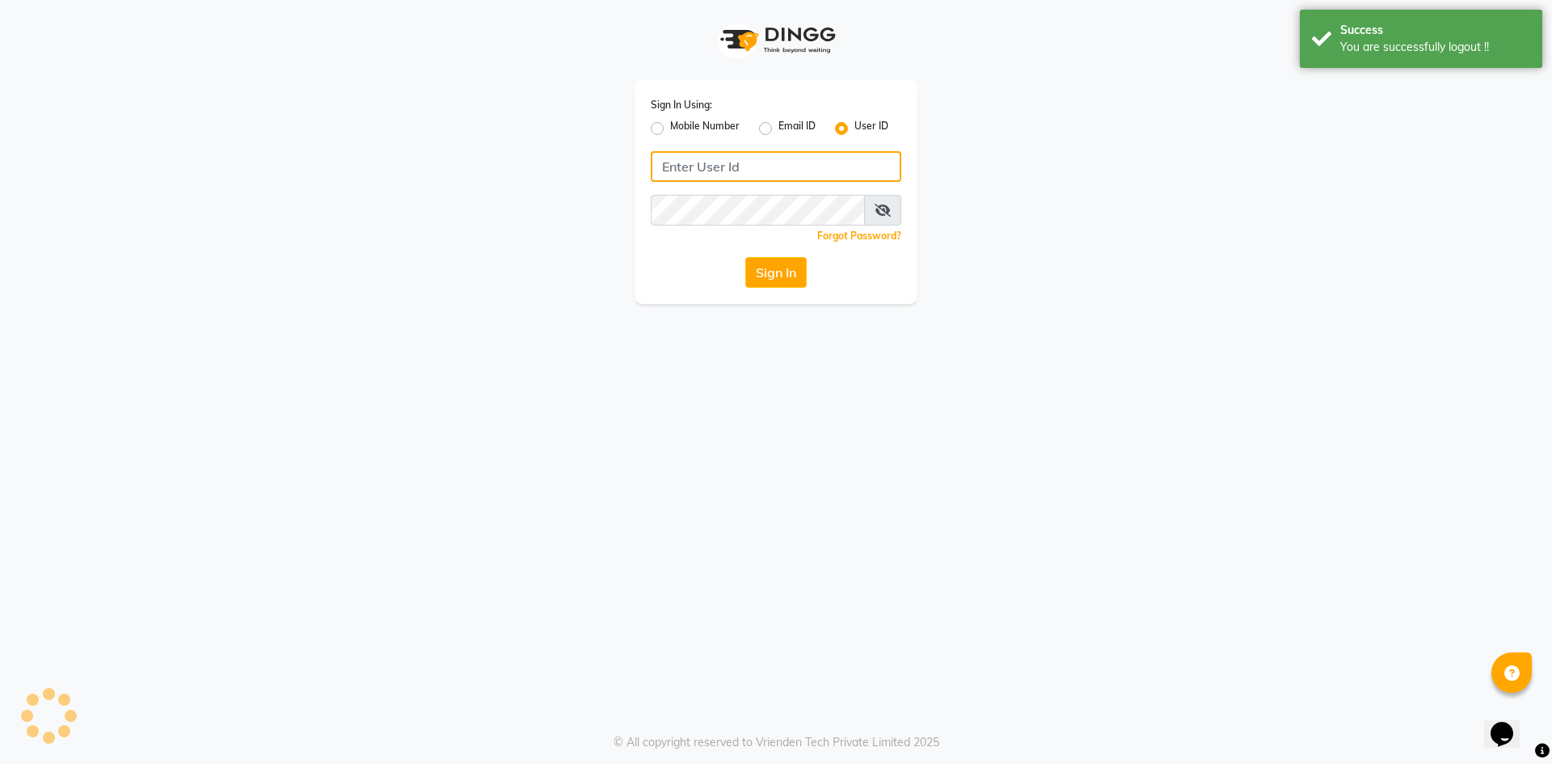
type input "8374195350"
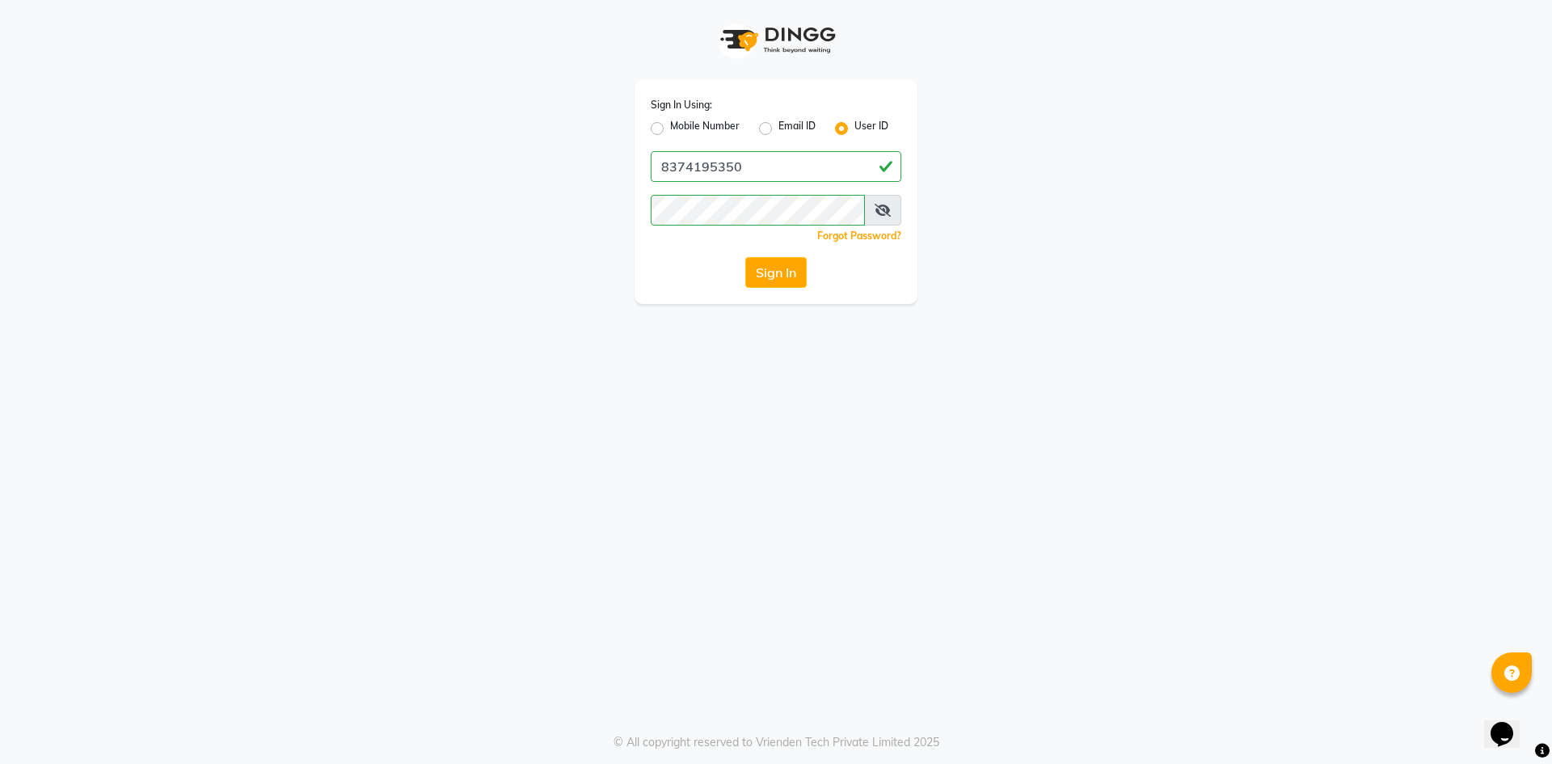
drag, startPoint x: 842, startPoint y: 125, endPoint x: 837, endPoint y: 140, distance: 15.6
click at [855, 125] on label "User ID" at bounding box center [872, 128] width 34 height 19
click at [855, 125] on input "User ID" at bounding box center [860, 124] width 11 height 11
click at [814, 154] on input "Username" at bounding box center [776, 166] width 251 height 31
type input "dermapro"
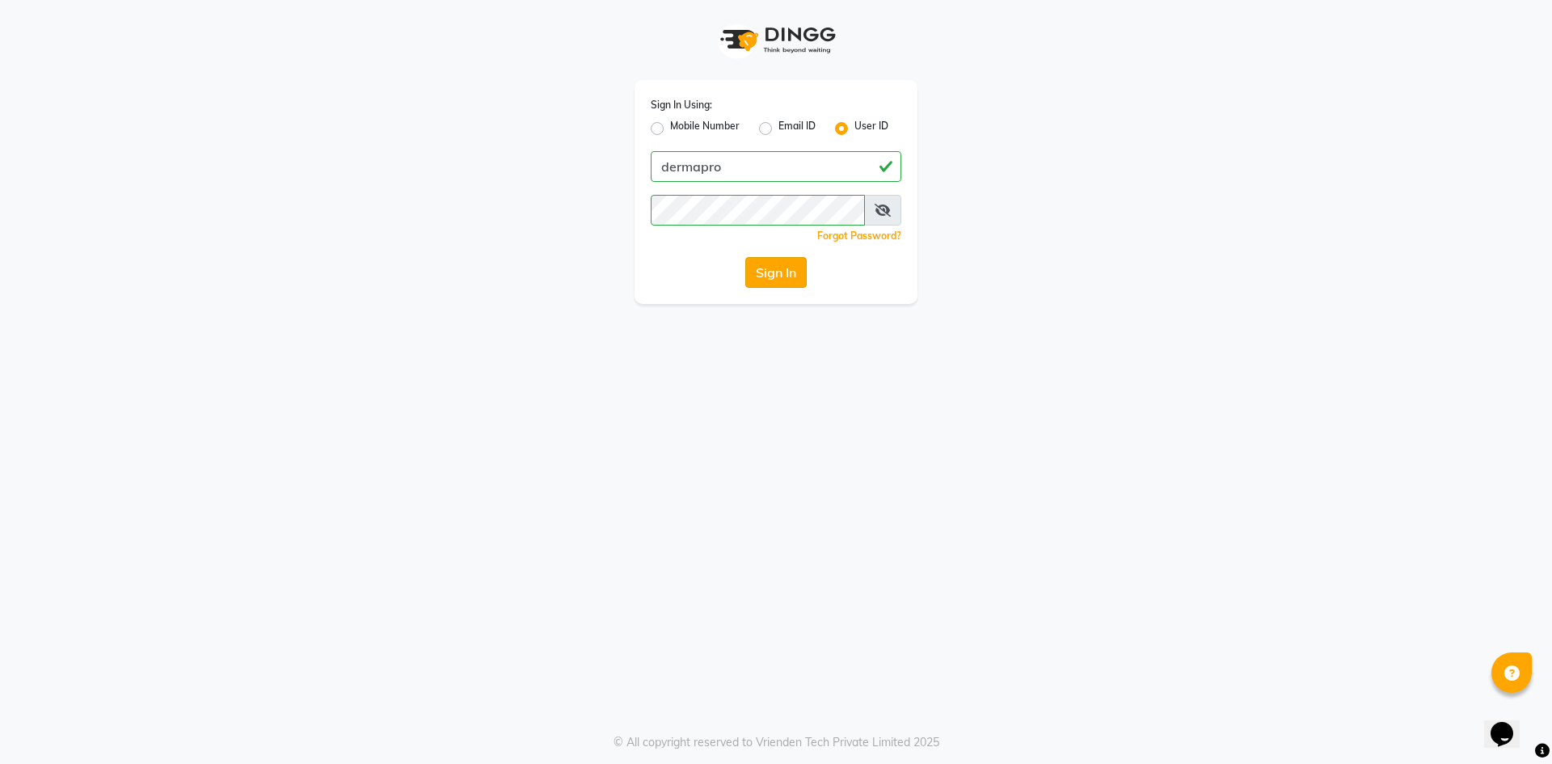
click at [774, 270] on button "Sign In" at bounding box center [775, 272] width 61 height 31
